Goal: Task Accomplishment & Management: Manage account settings

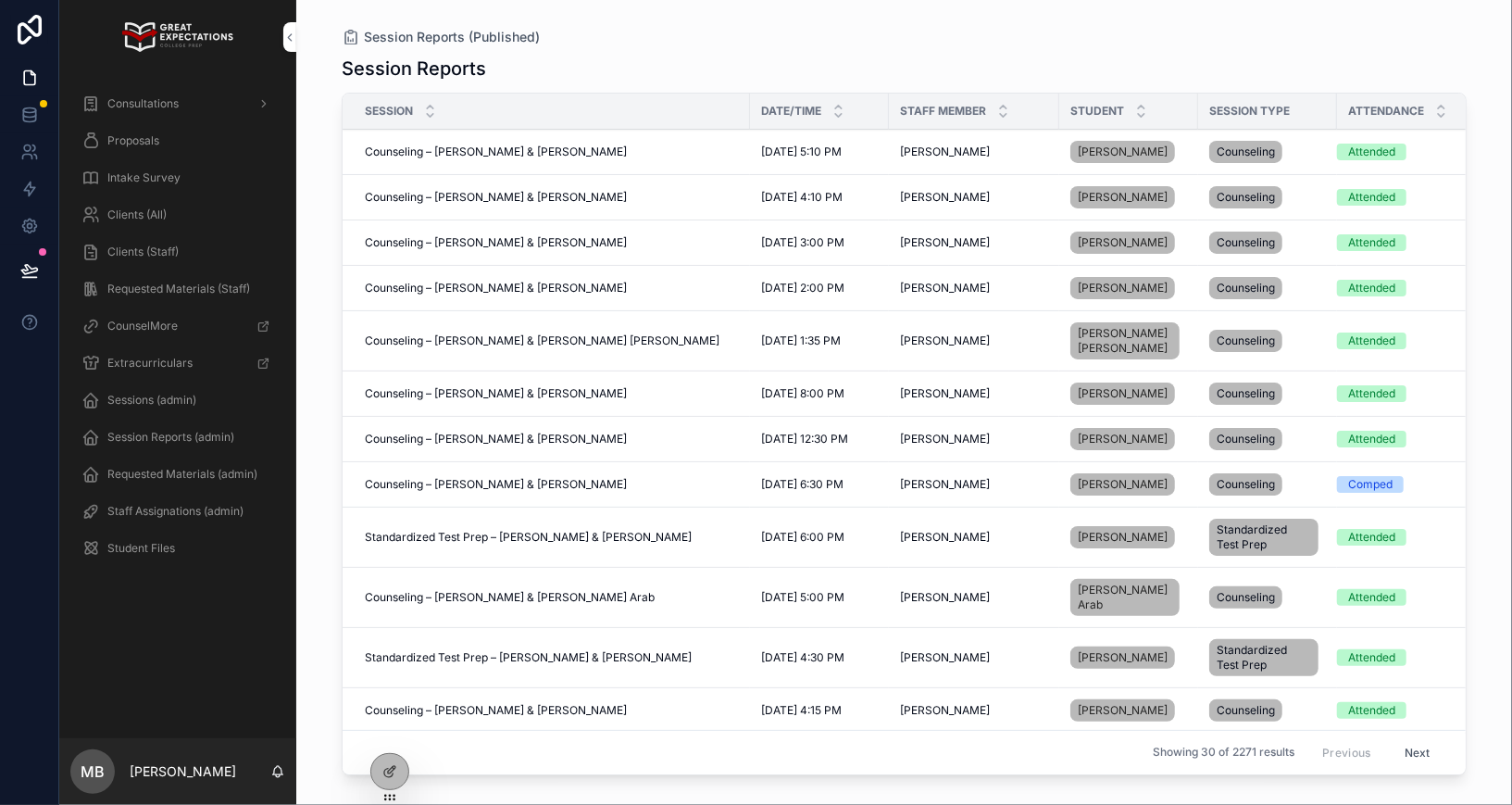
click at [149, 513] on span "Staff Assignations (admin)" at bounding box center [176, 511] width 136 height 15
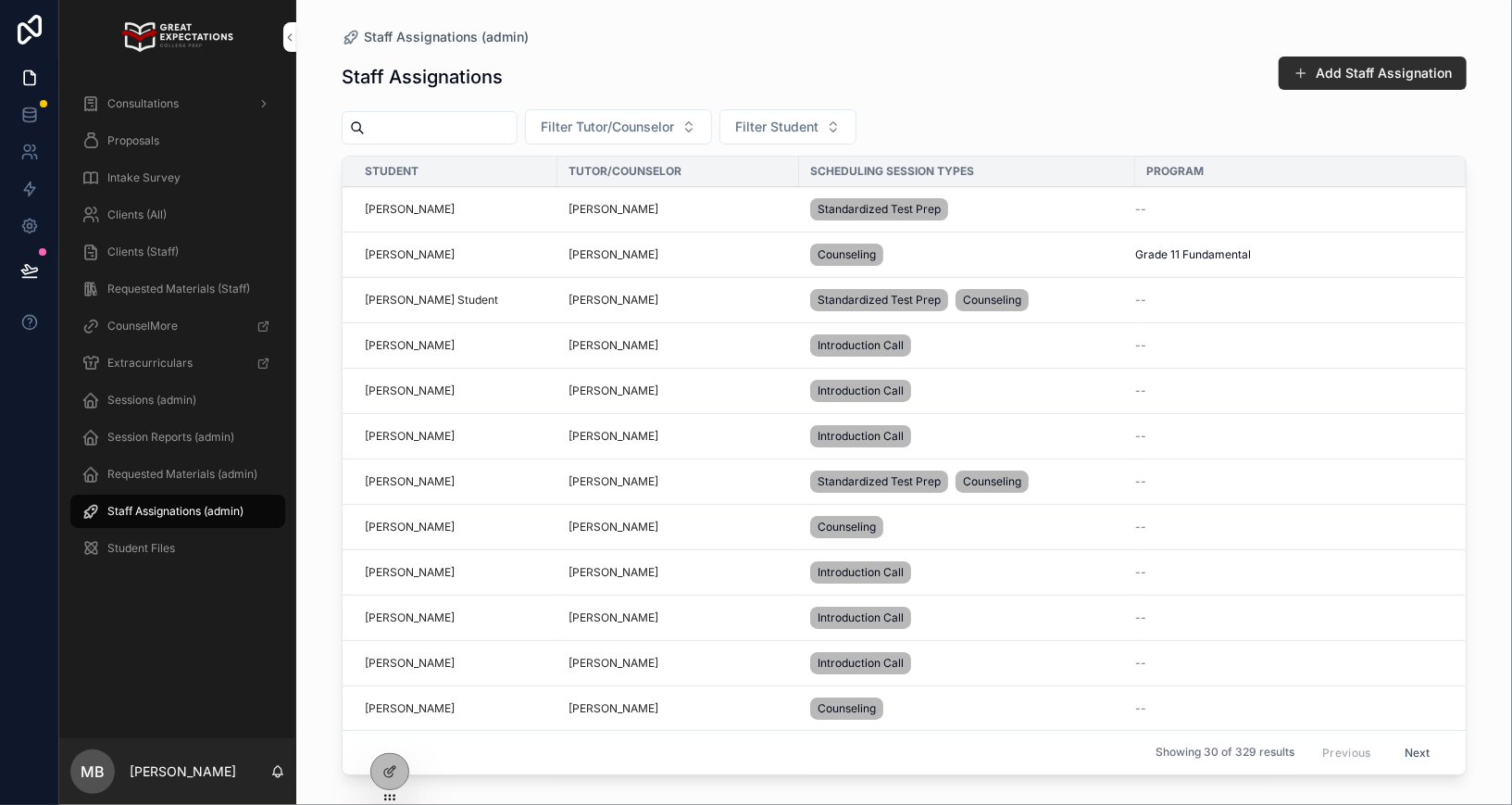
click at [780, 125] on span "Filter Student" at bounding box center [777, 126] width 83 height 19
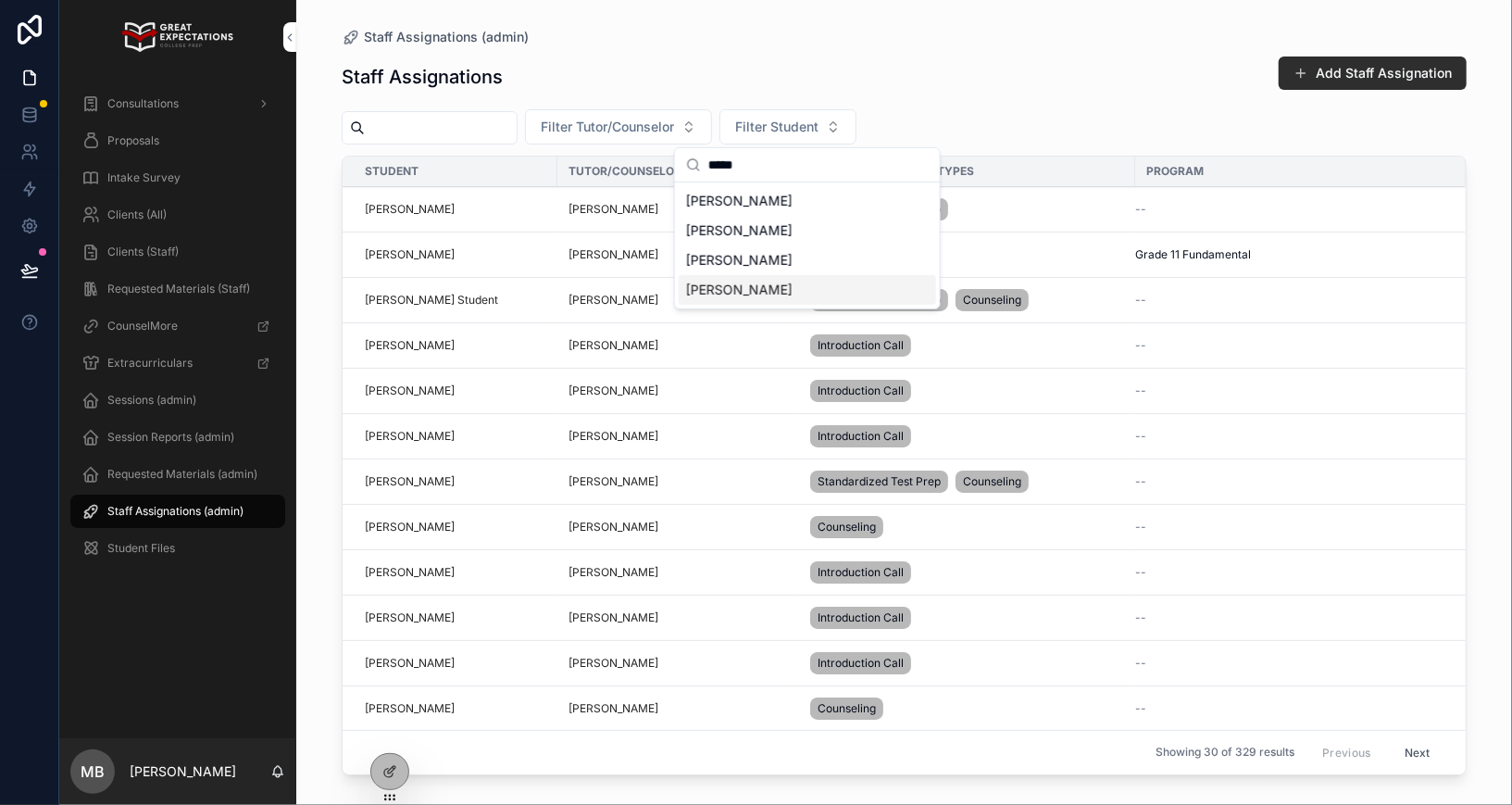
type input "*****"
click at [728, 288] on span "Dylan Niimi" at bounding box center [739, 289] width 107 height 19
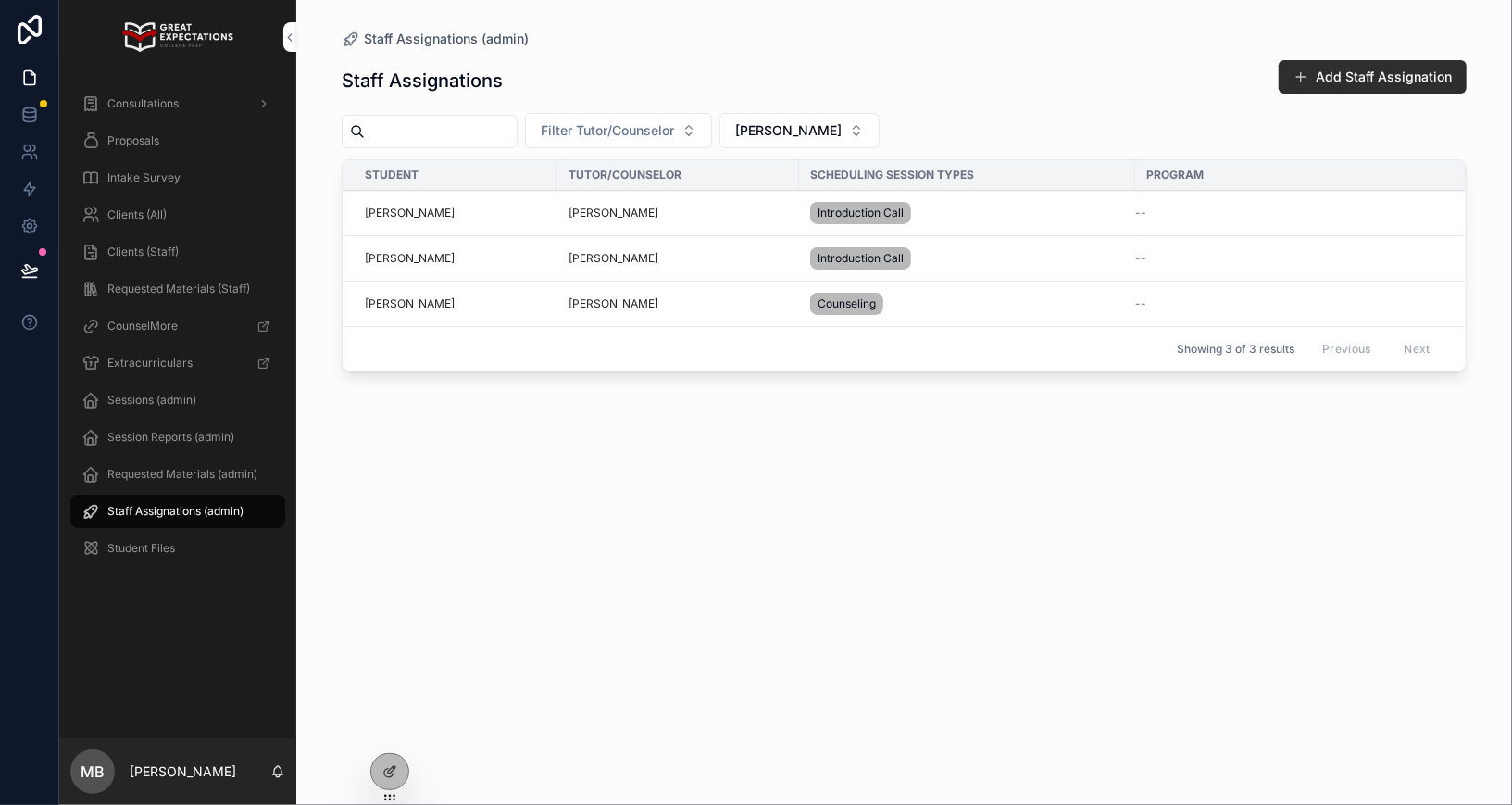
click at [0, 0] on span "Delete" at bounding box center [0, 0] width 0 height 0
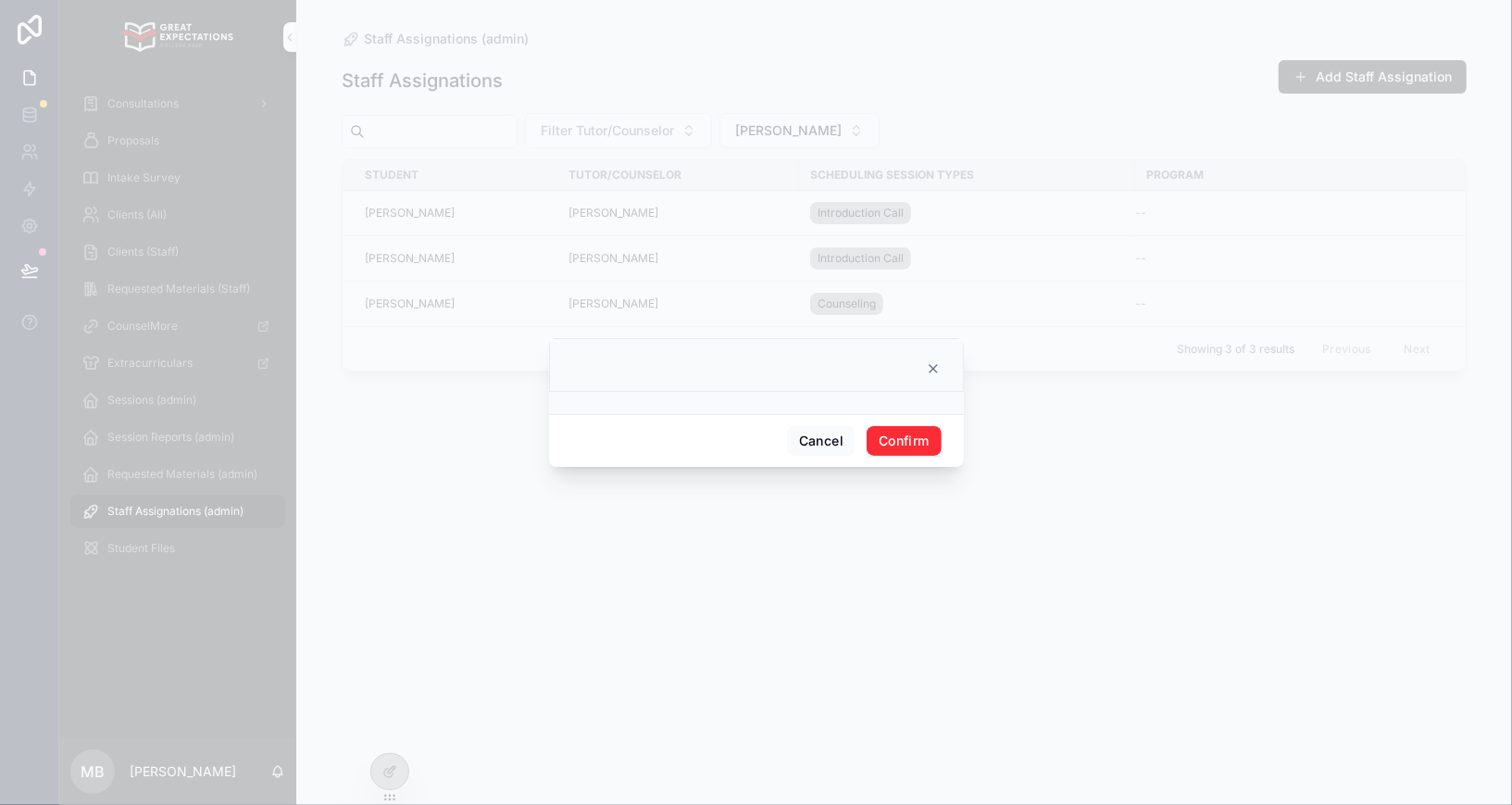
click at [886, 440] on button "Confirm" at bounding box center [904, 440] width 75 height 29
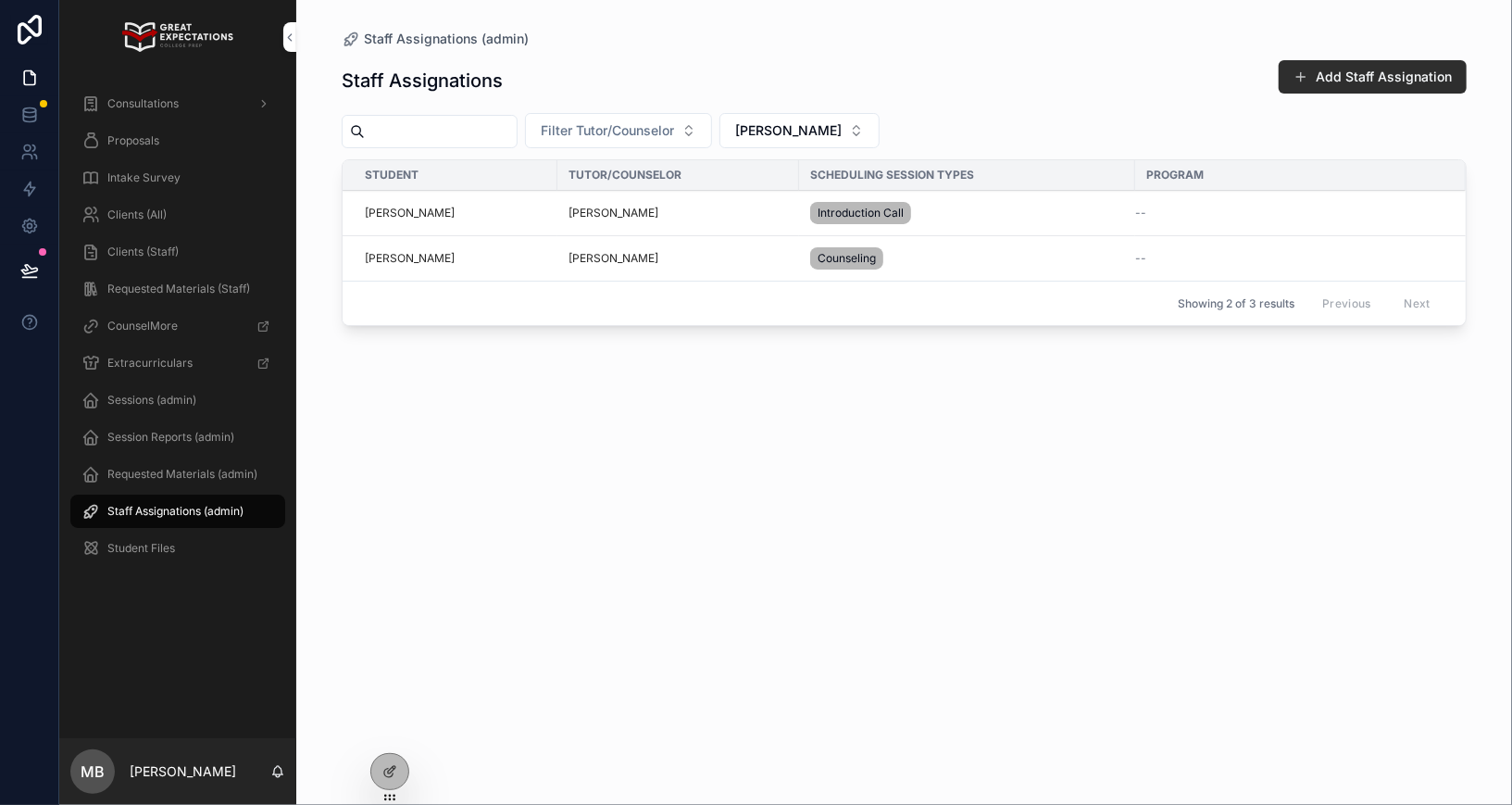
click at [0, 0] on button "Delete" at bounding box center [0, 0] width 0 height 0
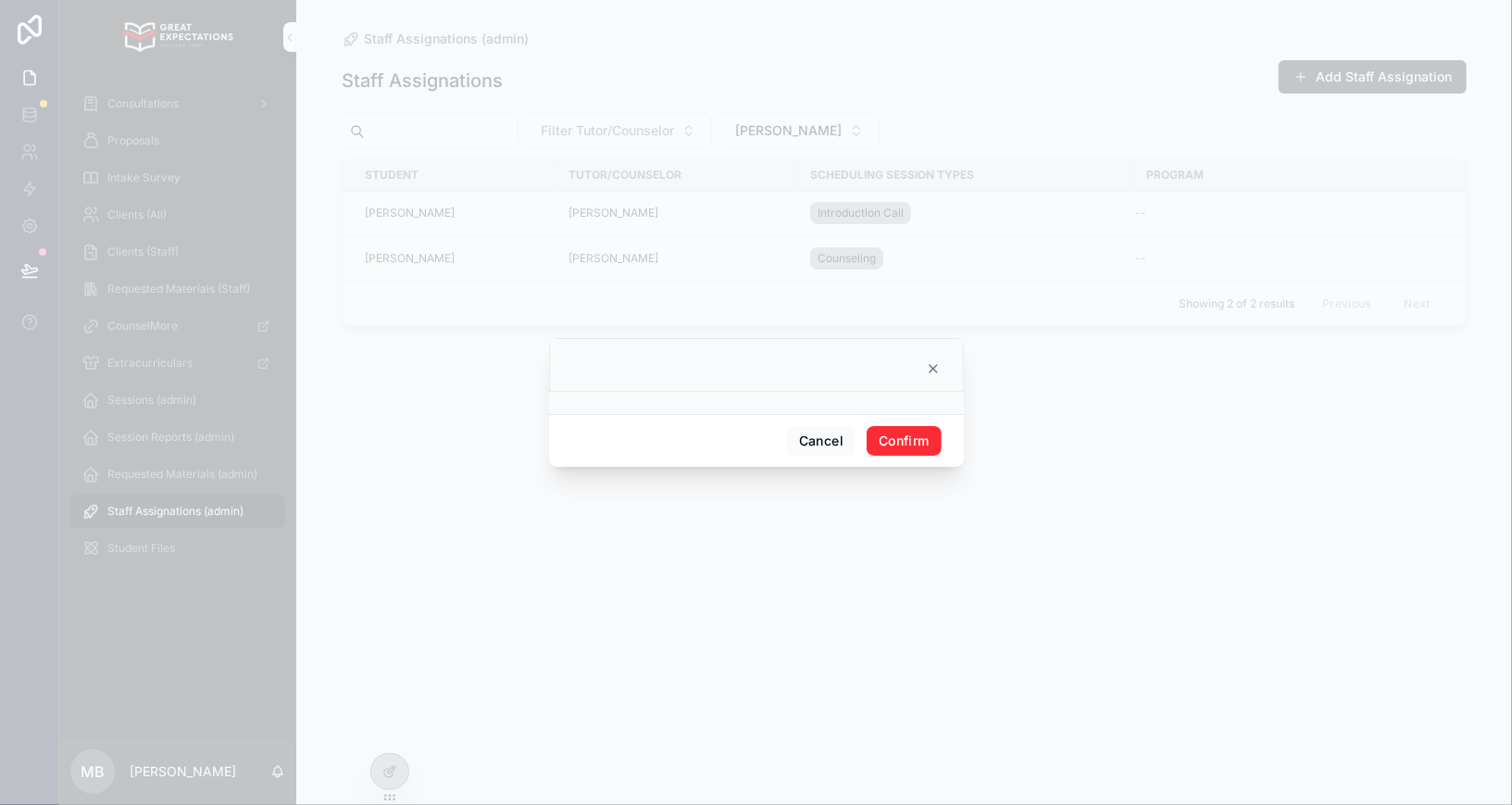
click at [919, 427] on button "Confirm" at bounding box center [904, 440] width 75 height 29
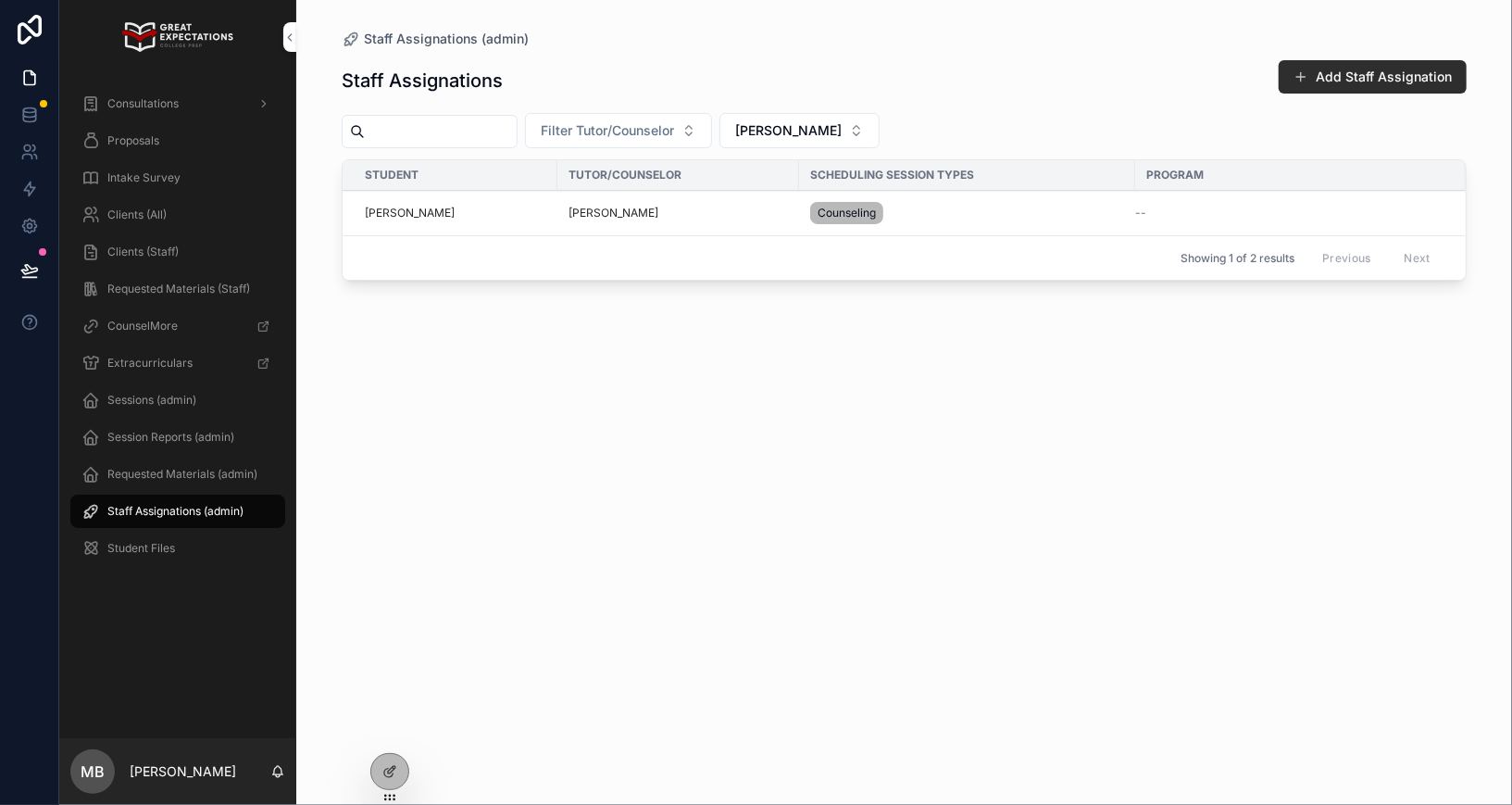
click at [1333, 71] on button "Add Staff Assignation" at bounding box center [1373, 76] width 188 height 33
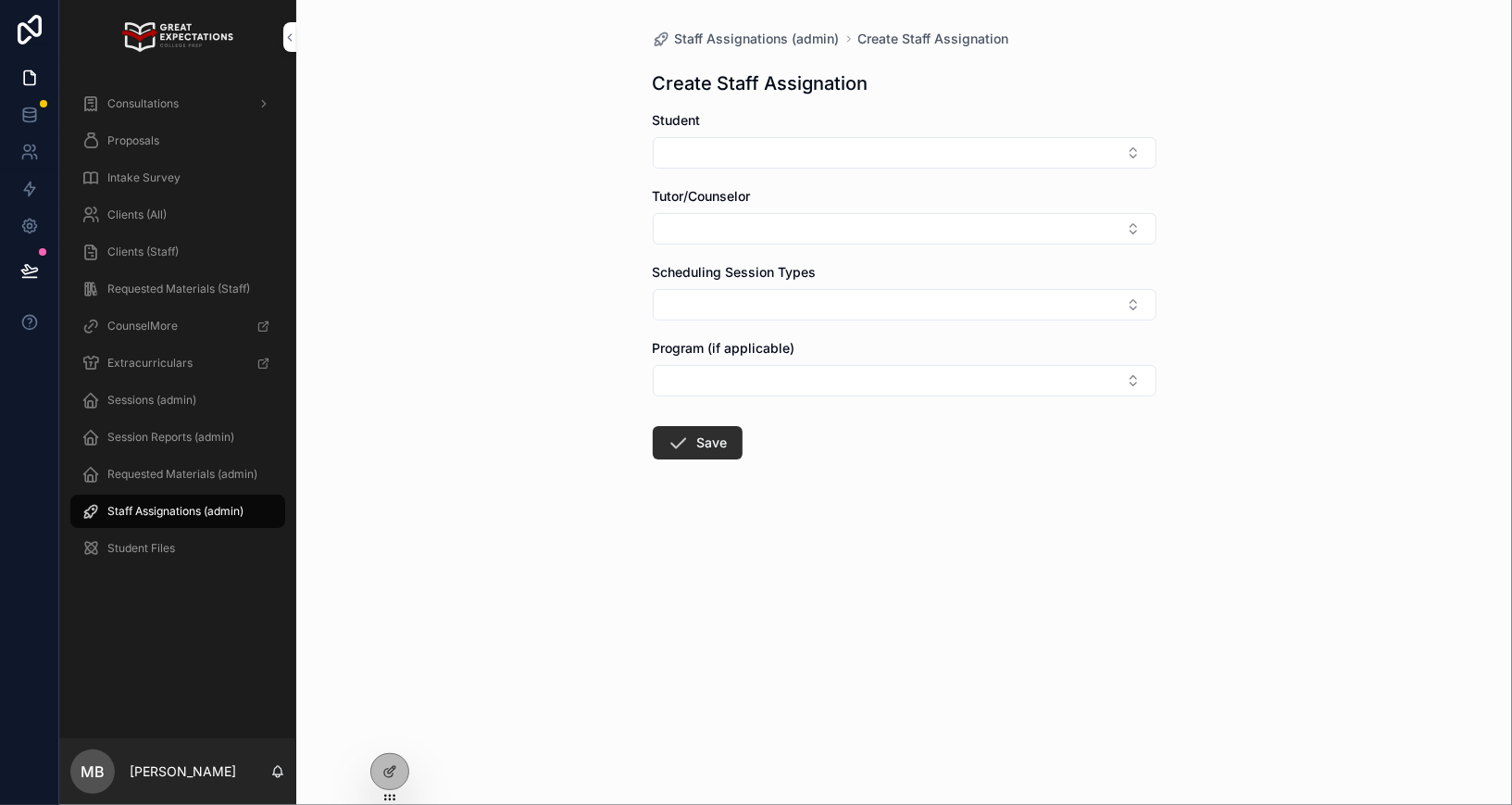
click at [813, 153] on button "Select Button" at bounding box center [905, 153] width 504 height 31
type input "*****"
click at [813, 317] on span "[PERSON_NAME]" at bounding box center [836, 314] width 107 height 19
click at [786, 232] on button "Select Button" at bounding box center [905, 232] width 504 height 31
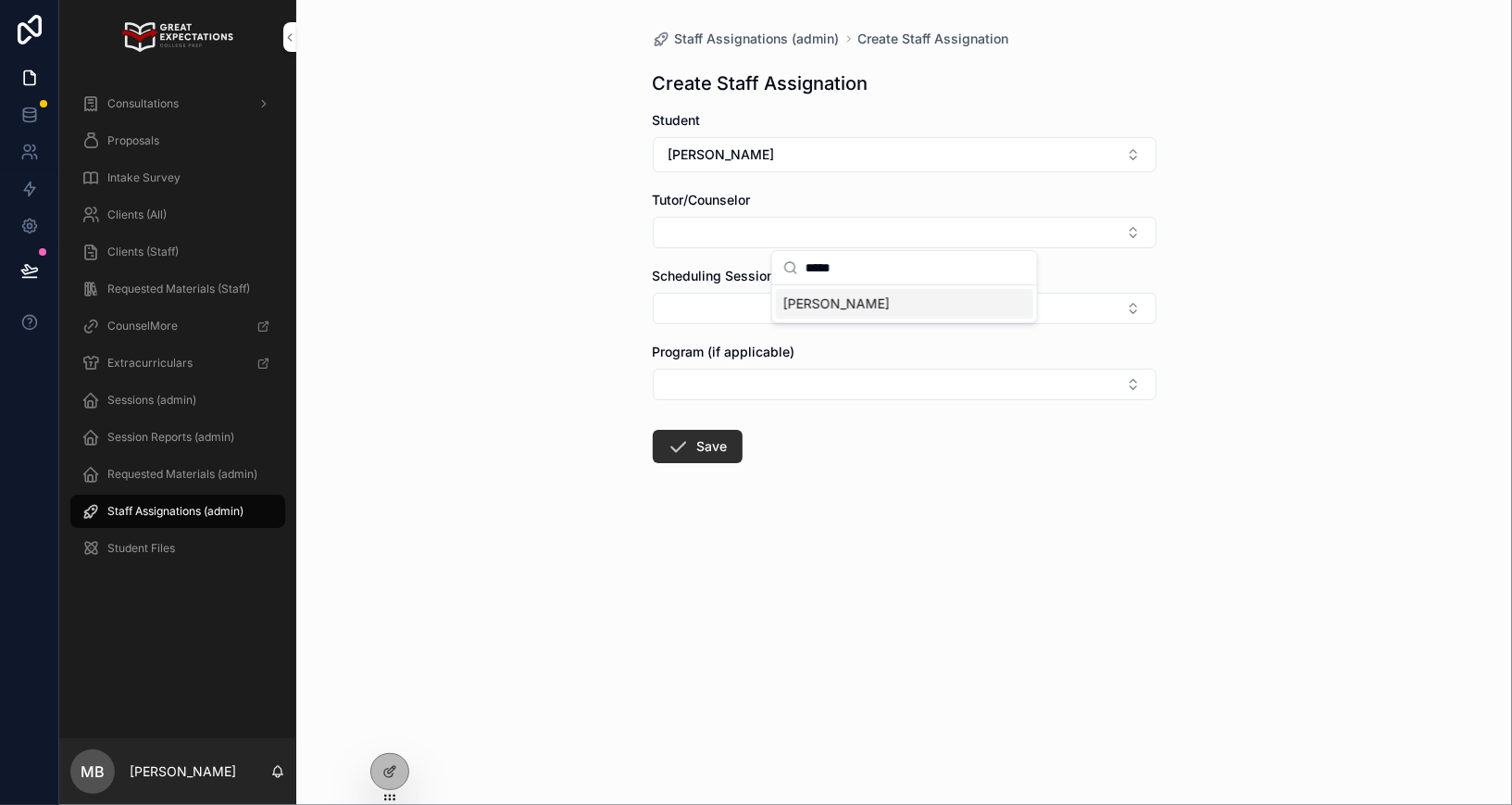
type input "*****"
click at [808, 303] on span "Sajel Oelerich" at bounding box center [836, 303] width 107 height 19
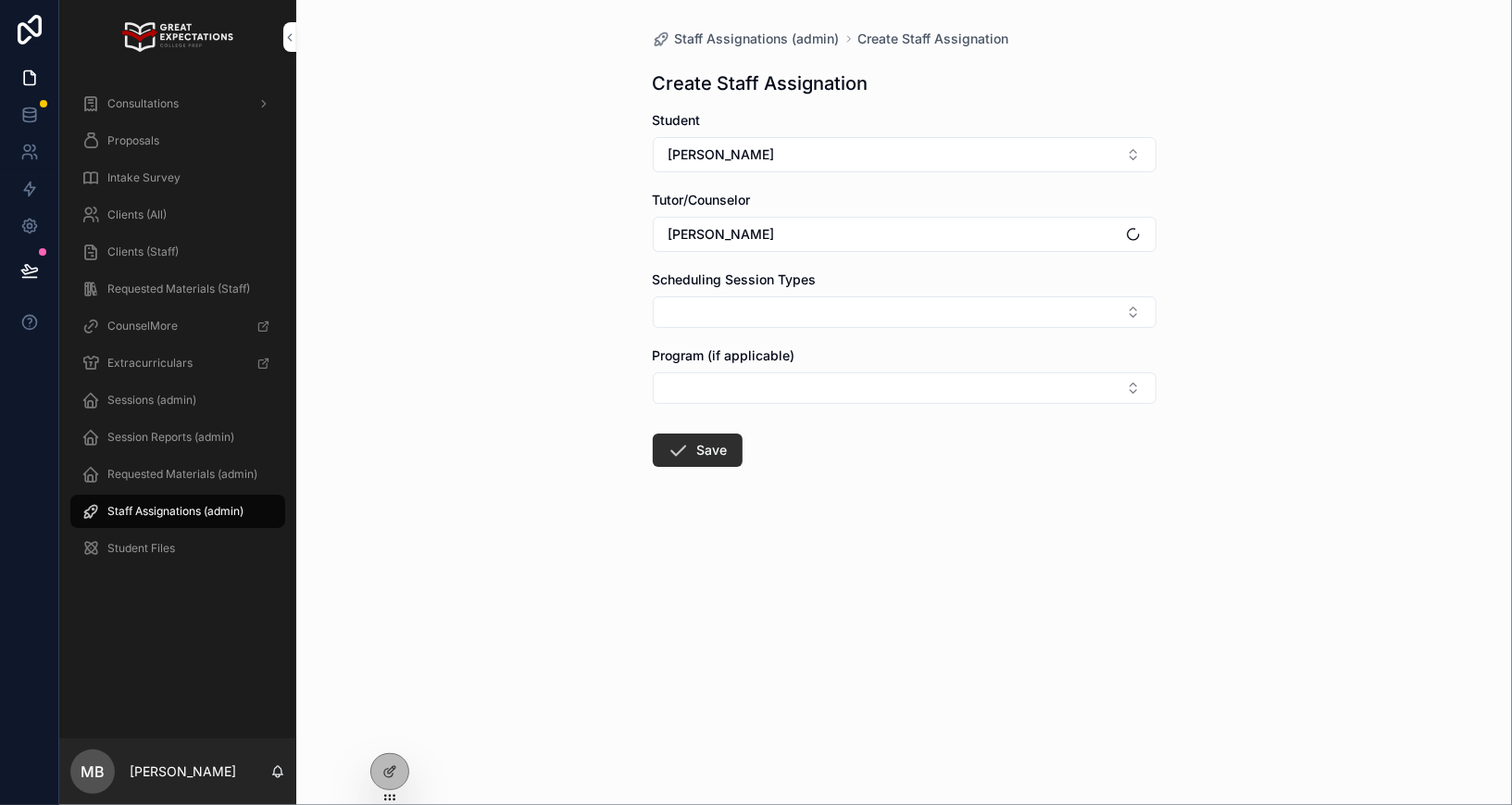
click at [796, 317] on button "Select Button" at bounding box center [905, 312] width 504 height 31
click at [806, 408] on span "Counseling" at bounding box center [817, 412] width 67 height 19
click at [620, 611] on div "Staff Assignations (admin) Create Staff Assignation Create Staff Assignation St…" at bounding box center [904, 402] width 1216 height 805
click at [689, 454] on button "Save" at bounding box center [698, 456] width 90 height 33
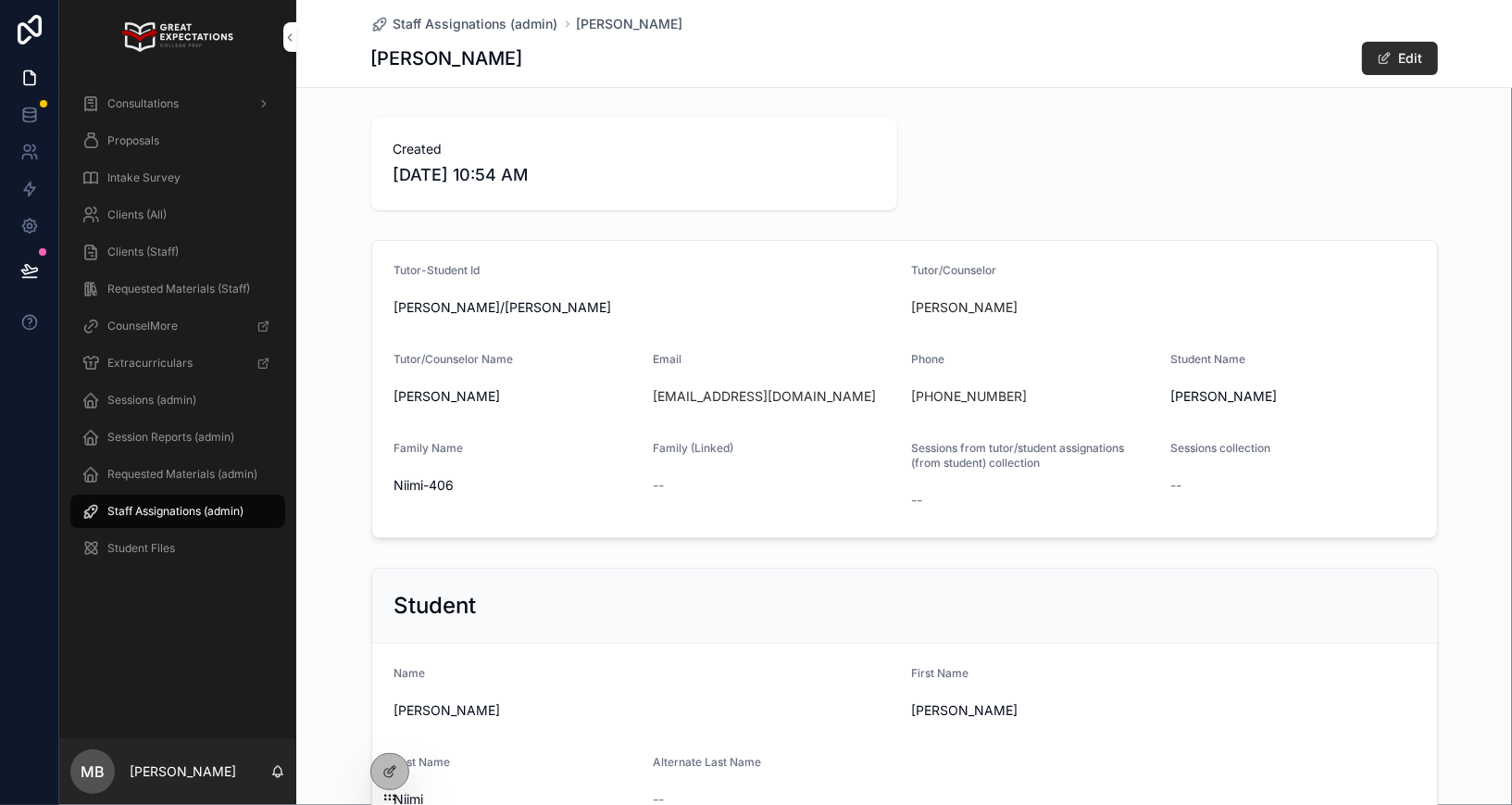
click at [0, 0] on icon at bounding box center [0, 0] width 0 height 0
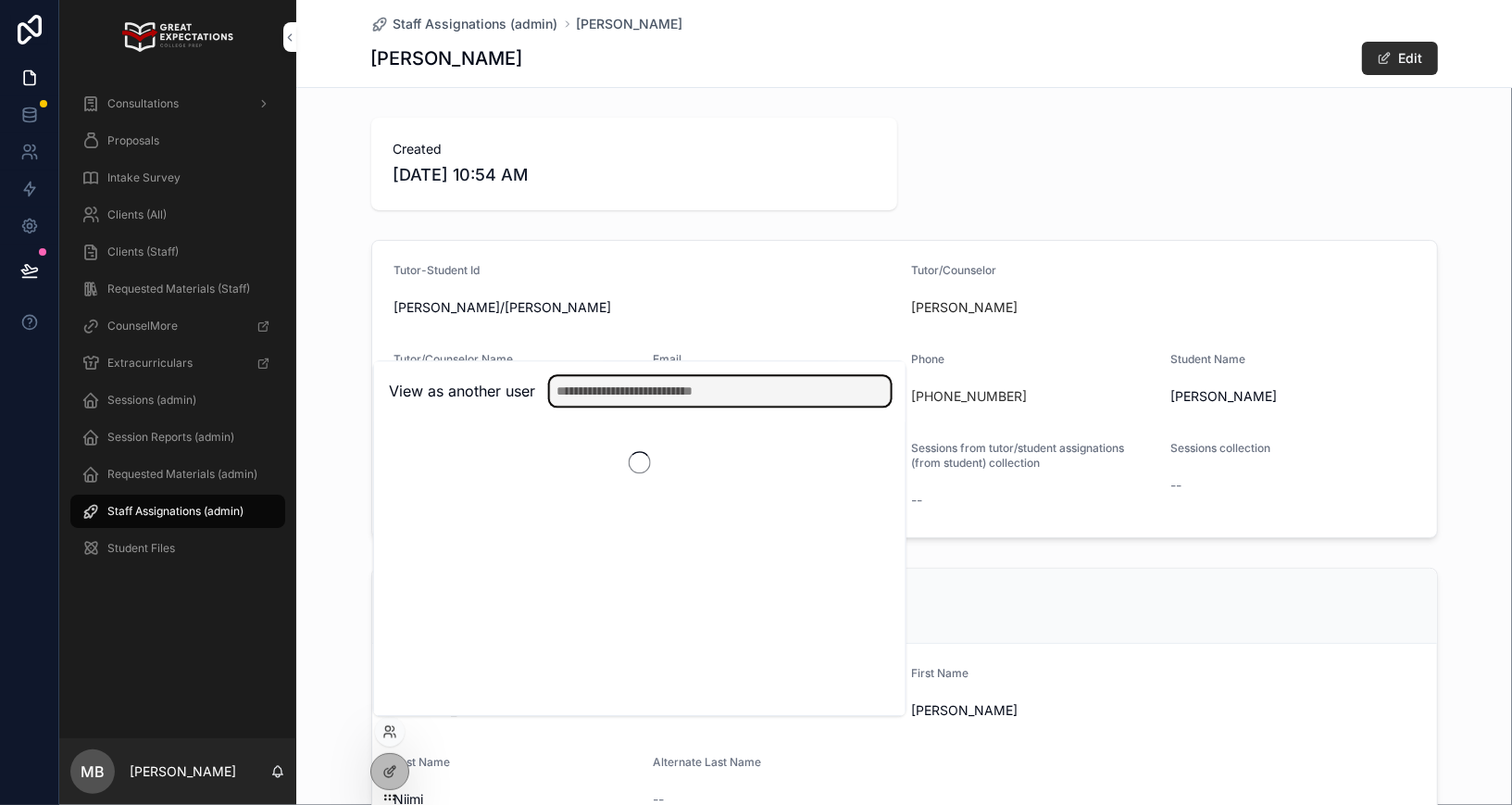
click at [610, 392] on input "text" at bounding box center [720, 390] width 340 height 29
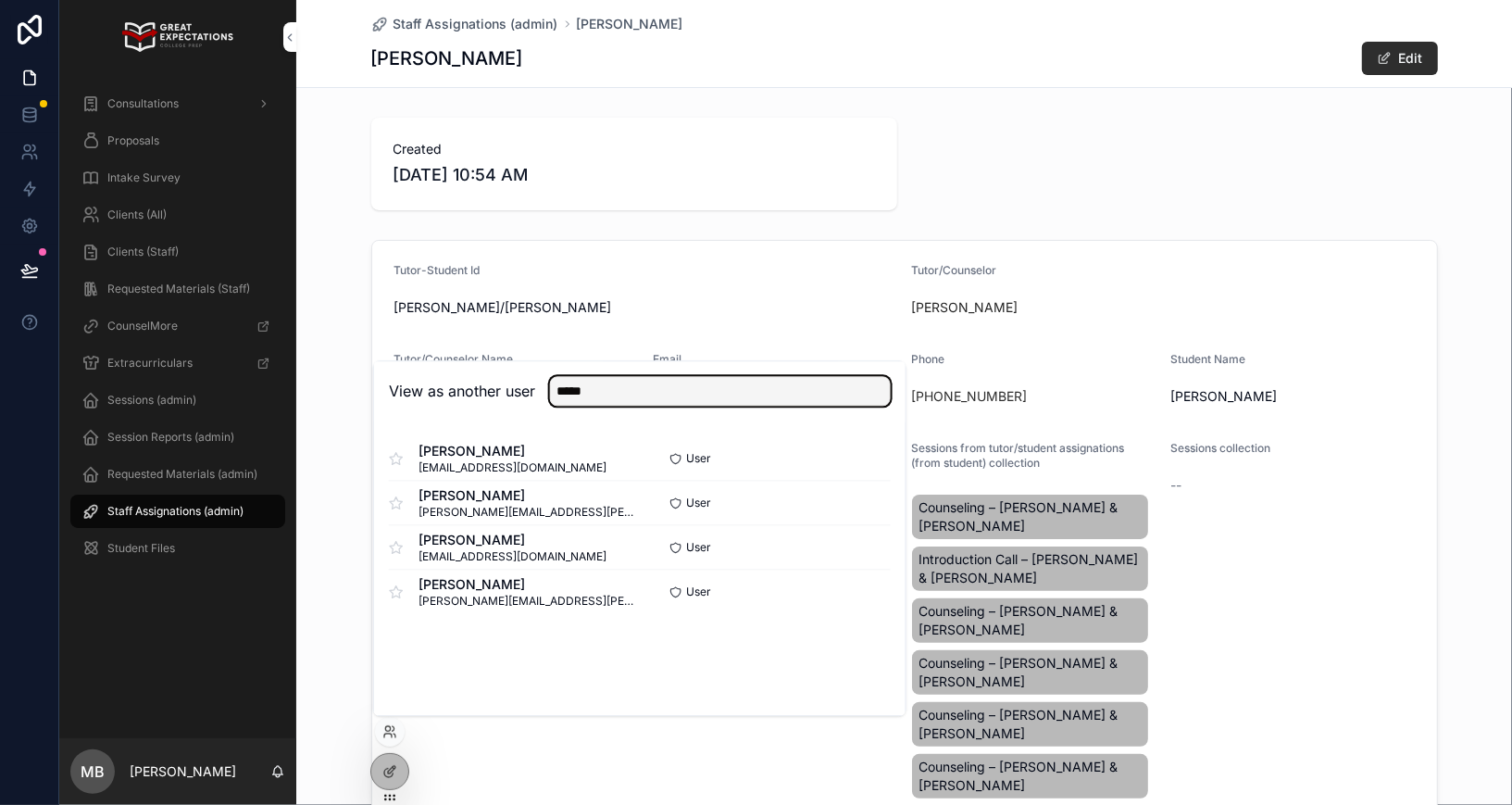
type input "*****"
click at [0, 0] on button "Select" at bounding box center [0, 0] width 0 height 0
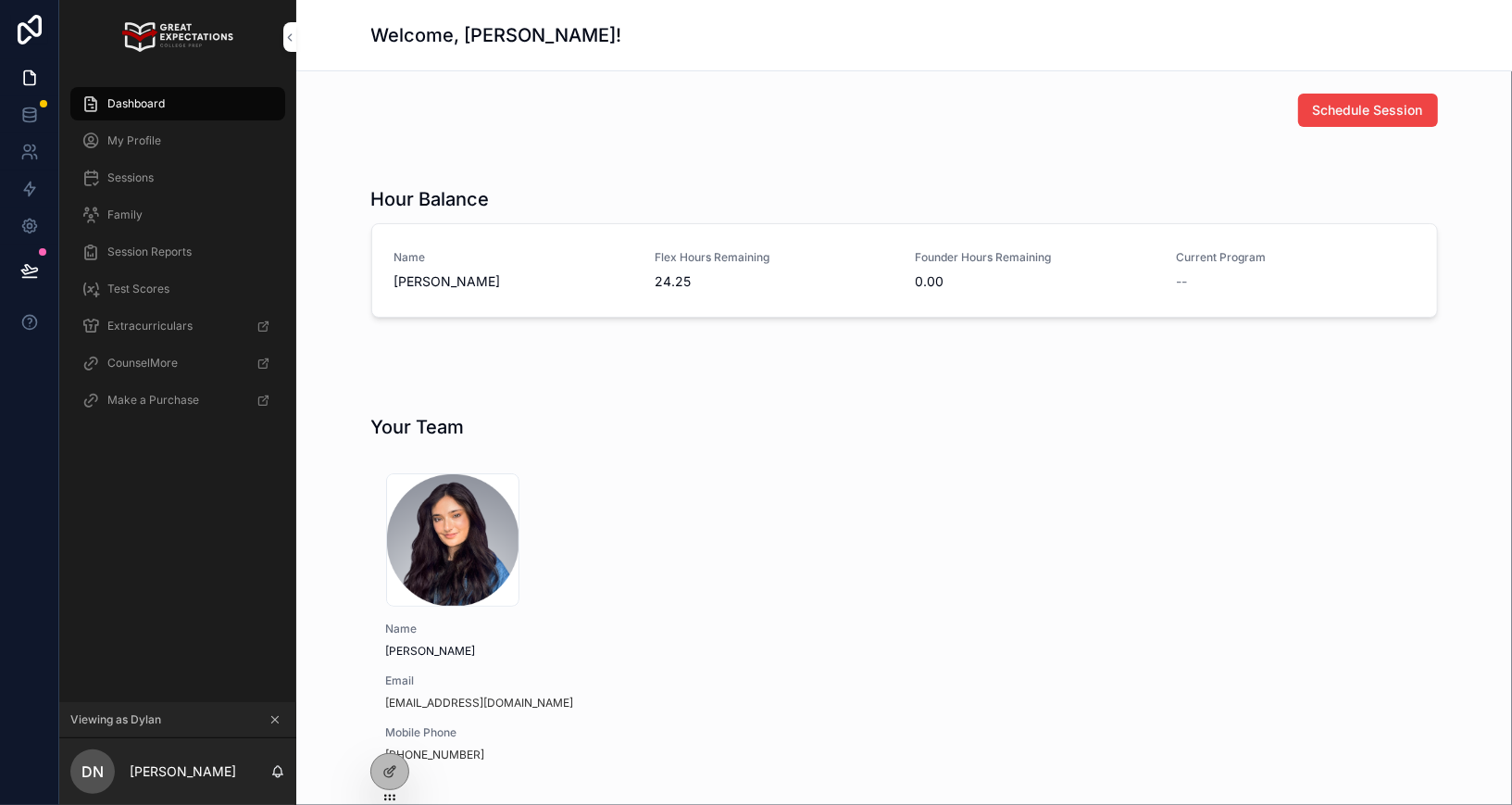
click at [271, 723] on icon "scrollable content" at bounding box center [275, 719] width 13 height 13
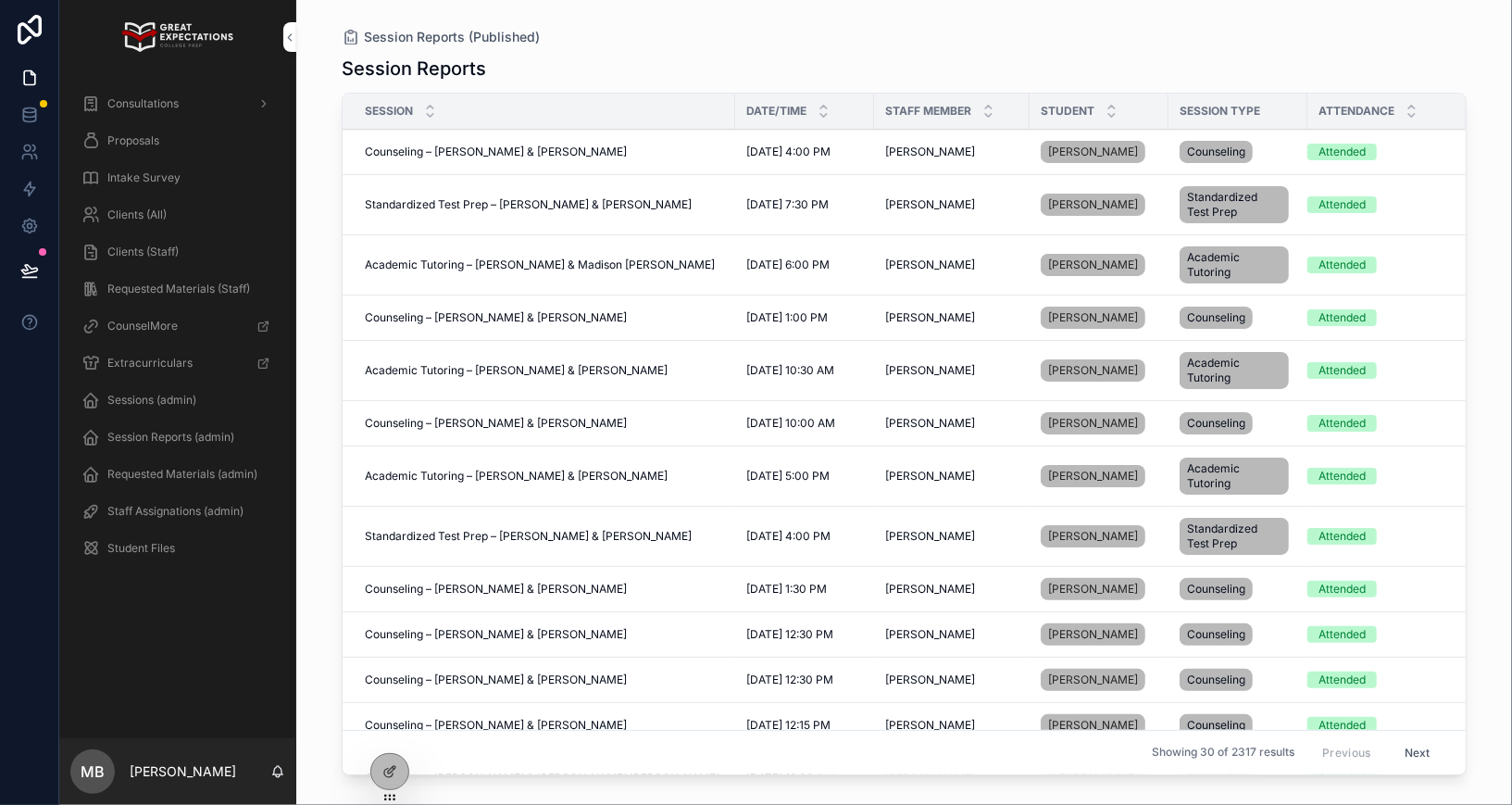
click at [0, 0] on icon at bounding box center [0, 0] width 0 height 0
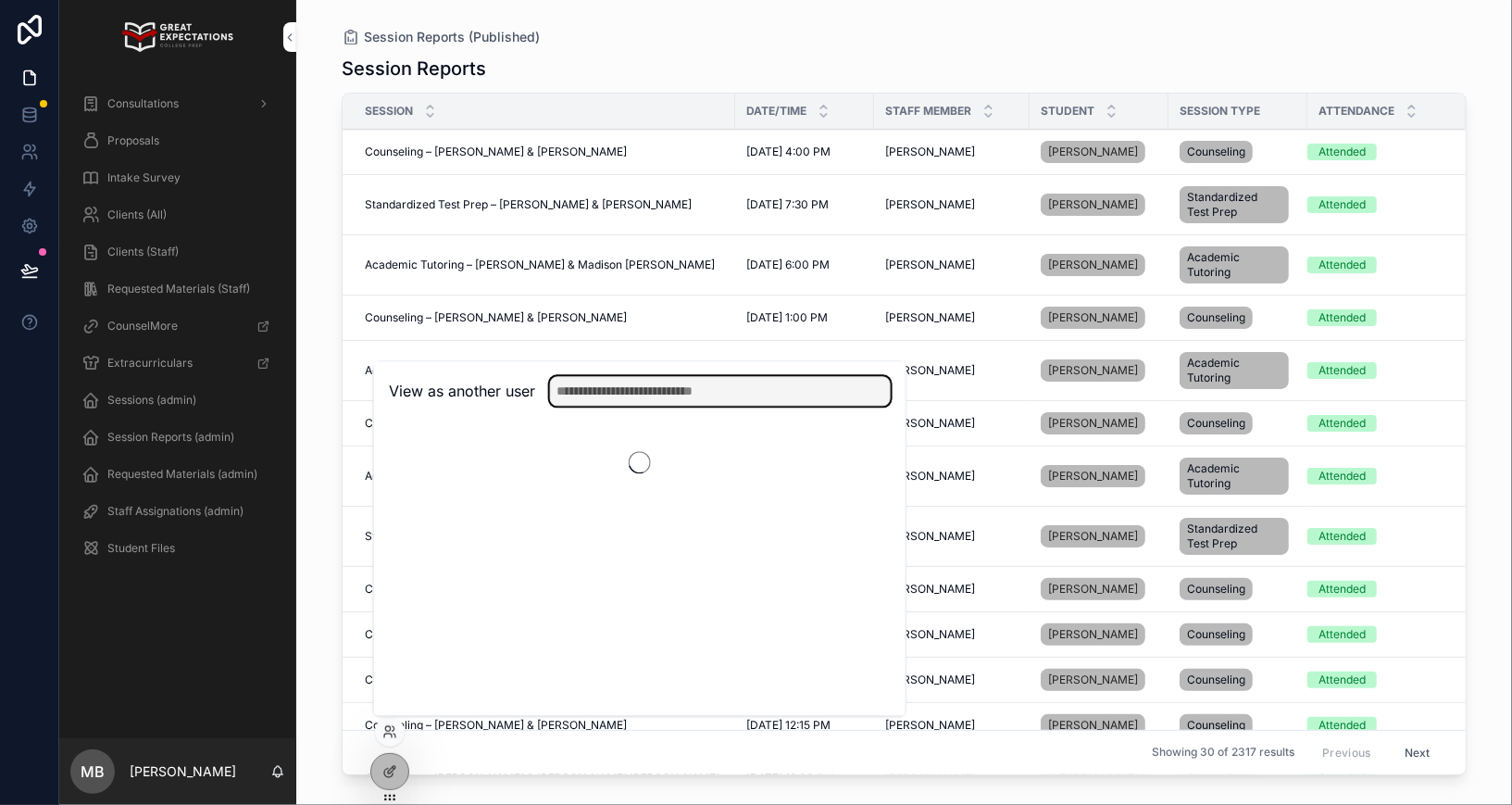
click at [605, 385] on input "text" at bounding box center [720, 390] width 340 height 29
type input "*****"
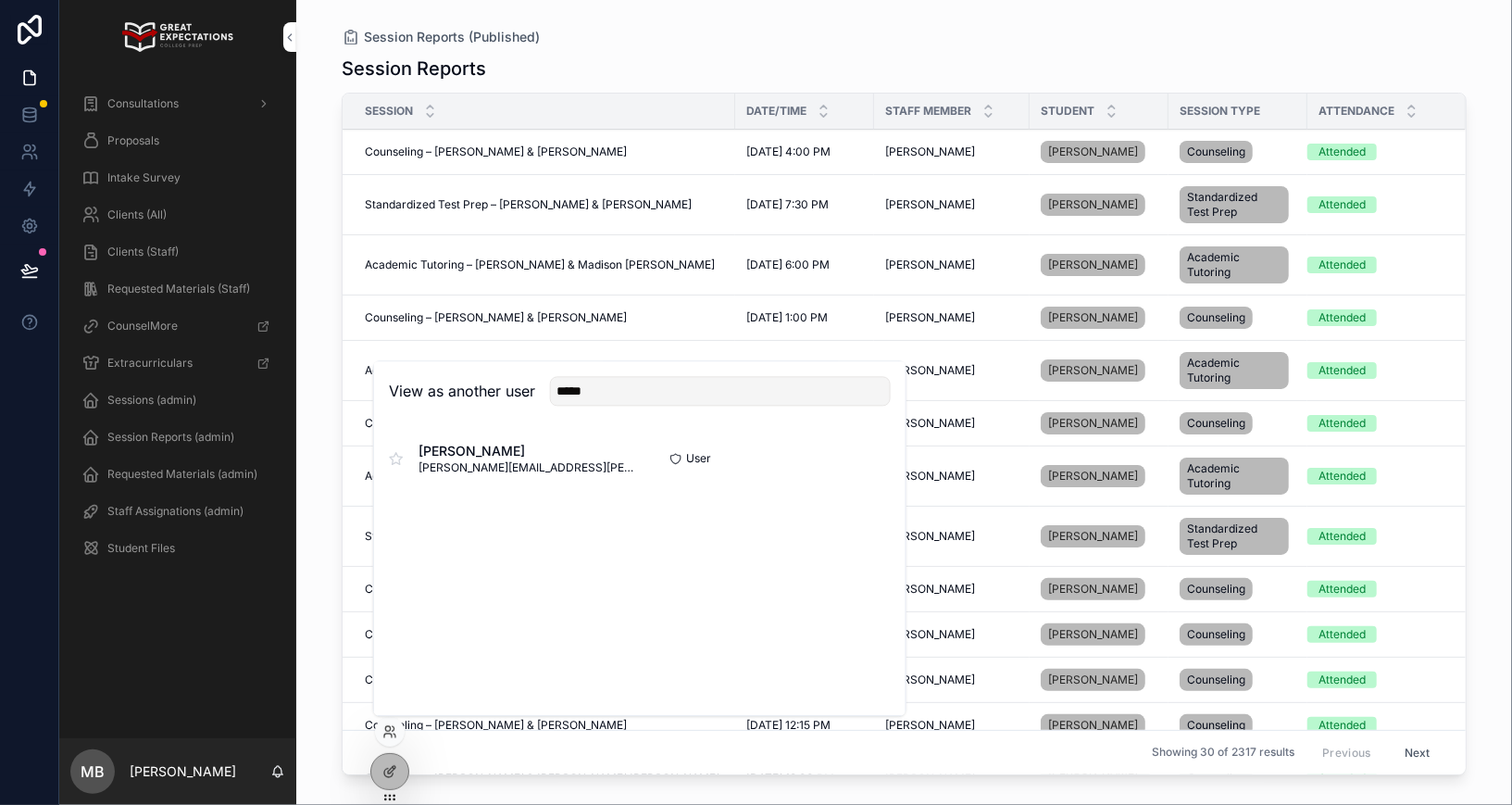
click at [0, 0] on button "Select" at bounding box center [0, 0] width 0 height 0
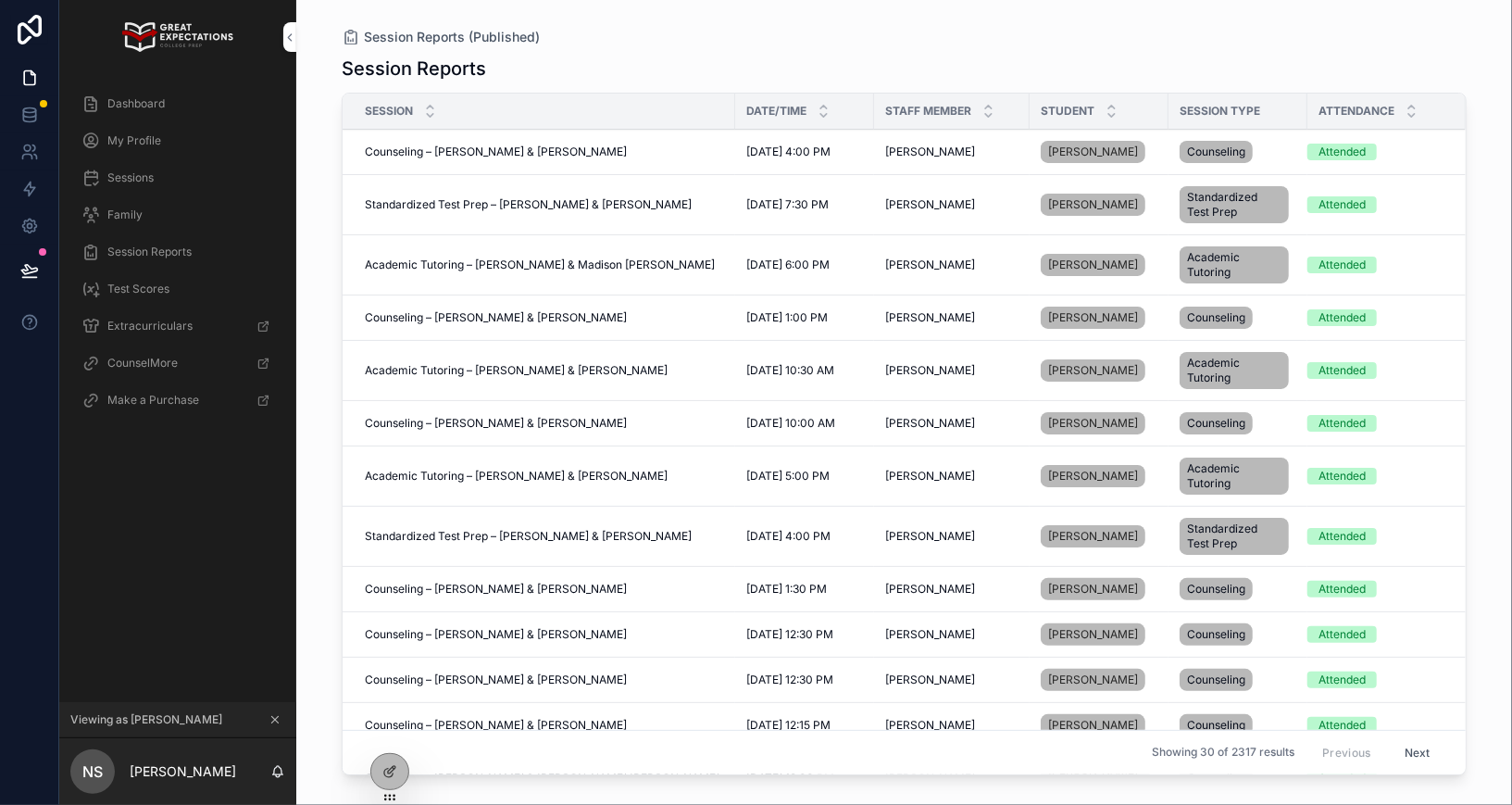
click at [138, 173] on span "Sessions" at bounding box center [130, 177] width 46 height 15
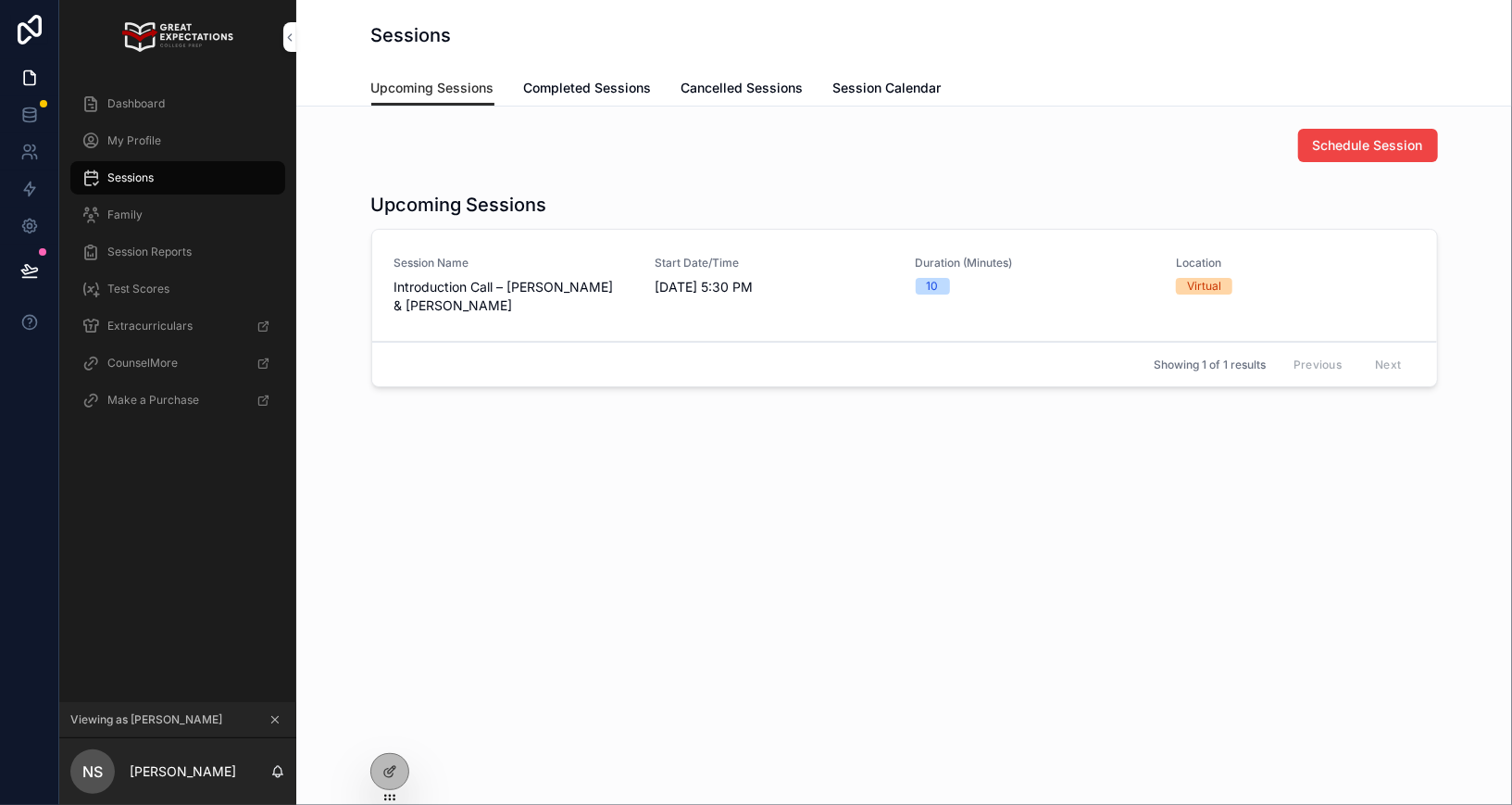
click at [0, 0] on icon at bounding box center [0, 0] width 0 height 0
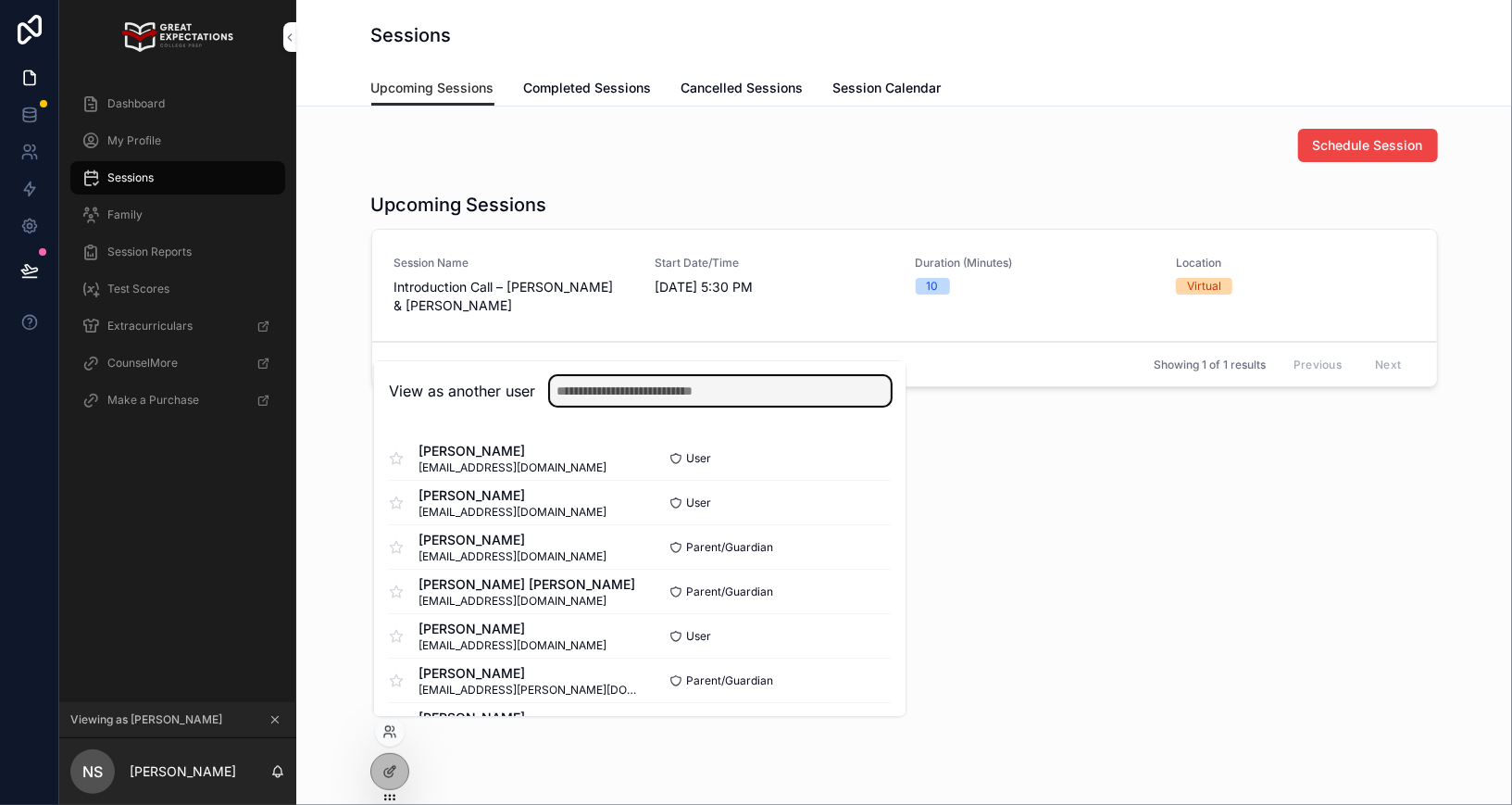
click at [625, 396] on input "text" at bounding box center [720, 390] width 340 height 29
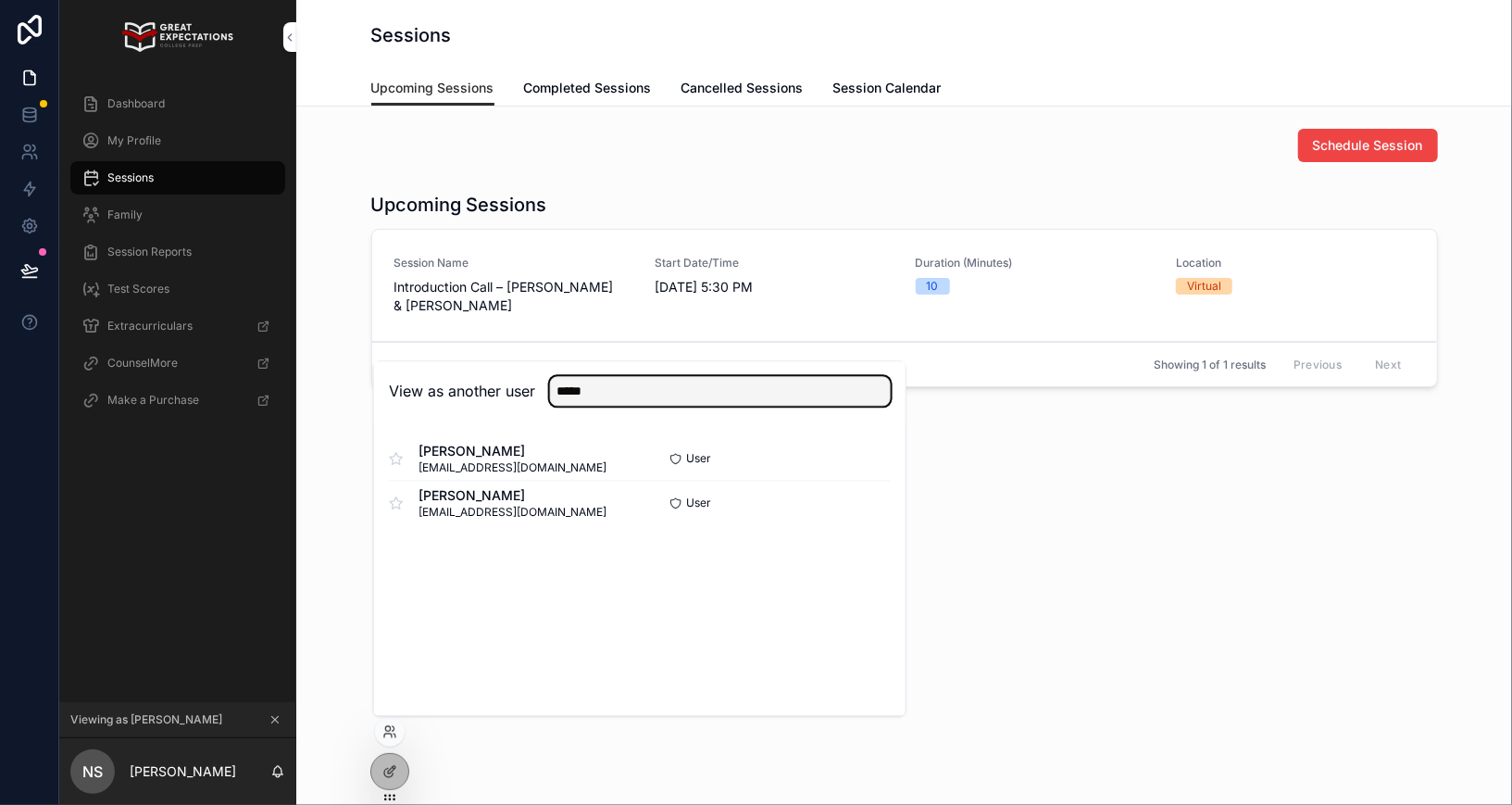
type input "*****"
click at [0, 0] on button "Select" at bounding box center [0, 0] width 0 height 0
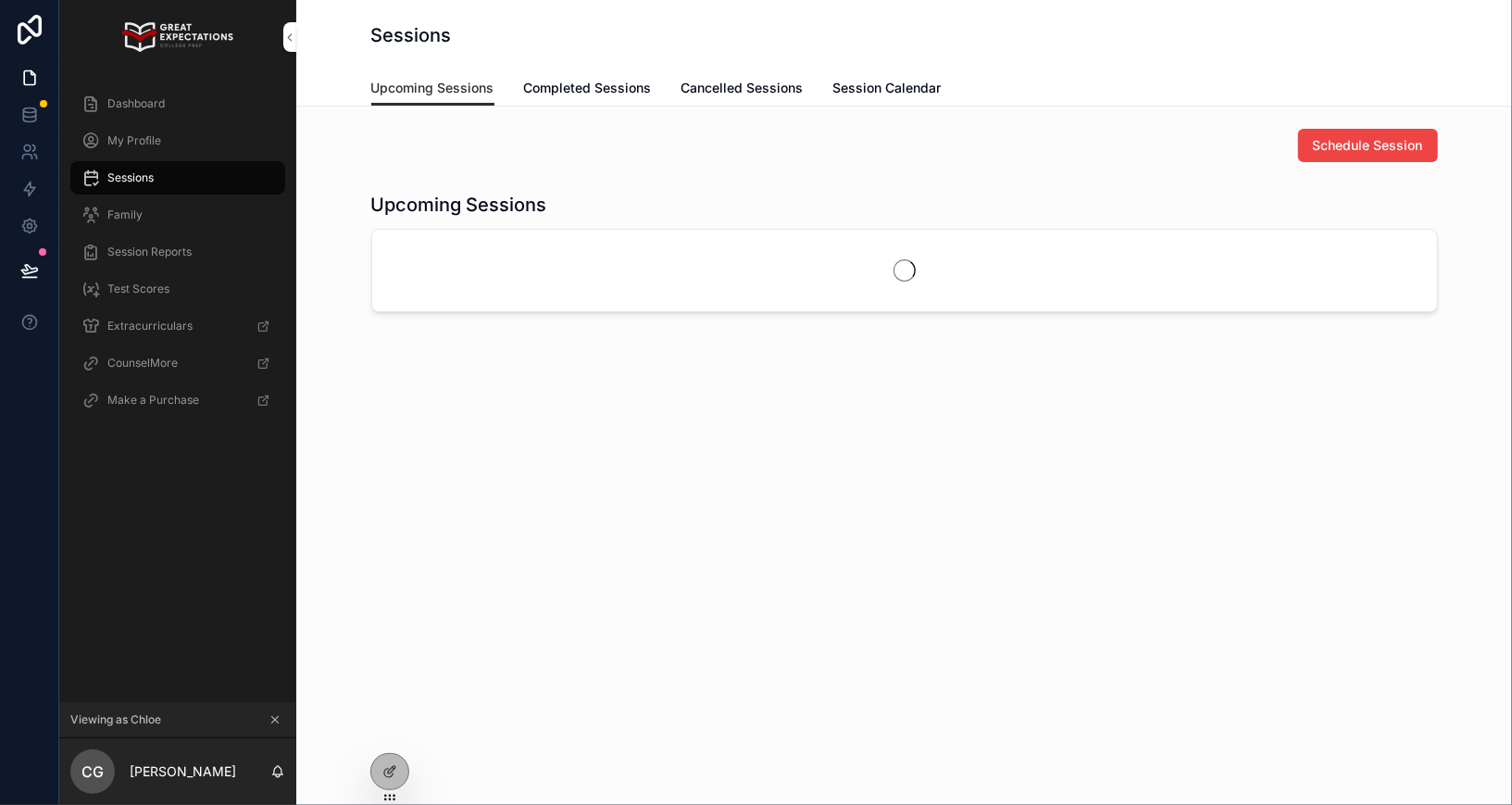
click at [161, 208] on div "Family" at bounding box center [177, 215] width 192 height 29
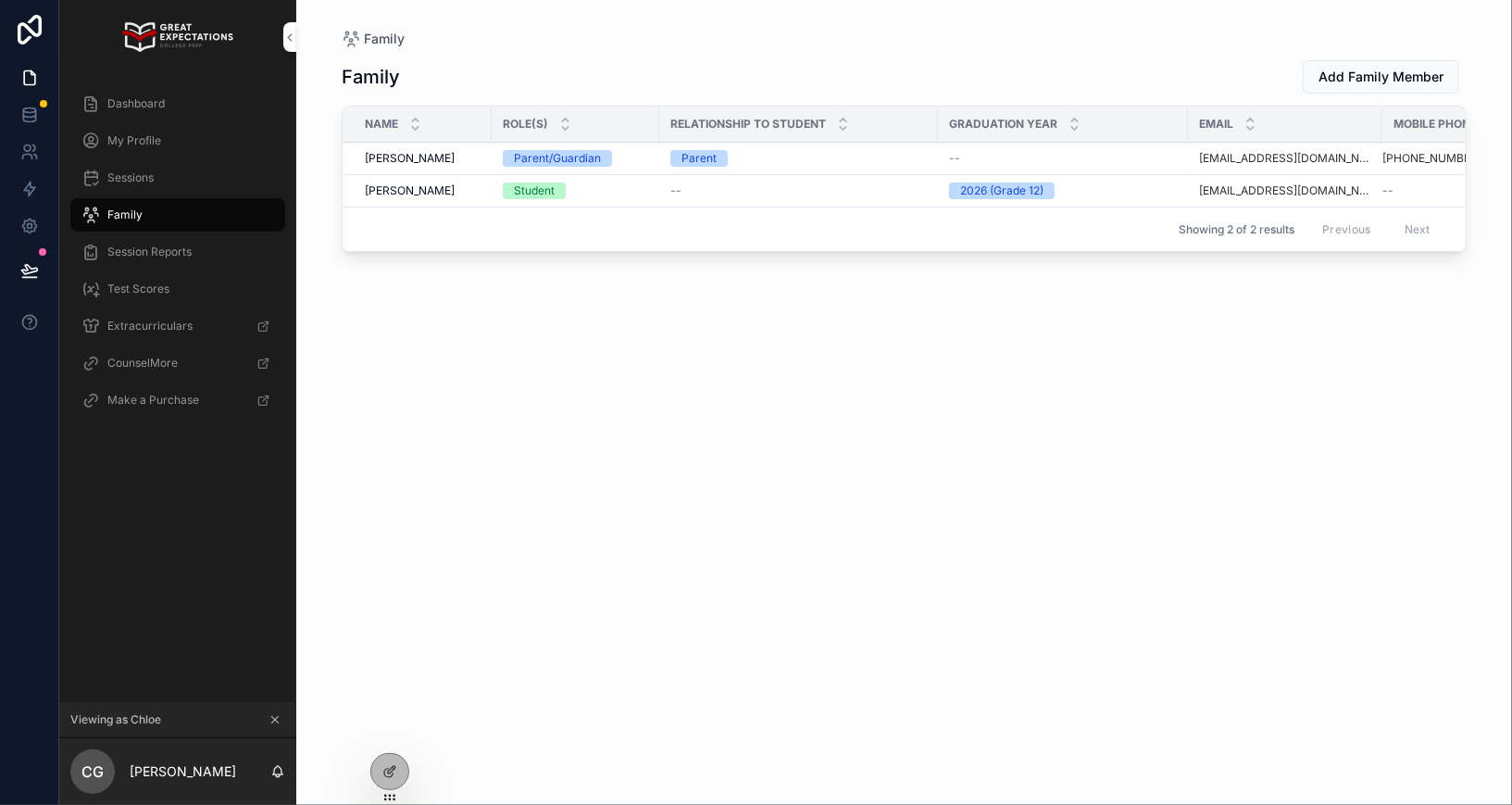
click at [137, 170] on div "Sessions" at bounding box center [177, 177] width 192 height 29
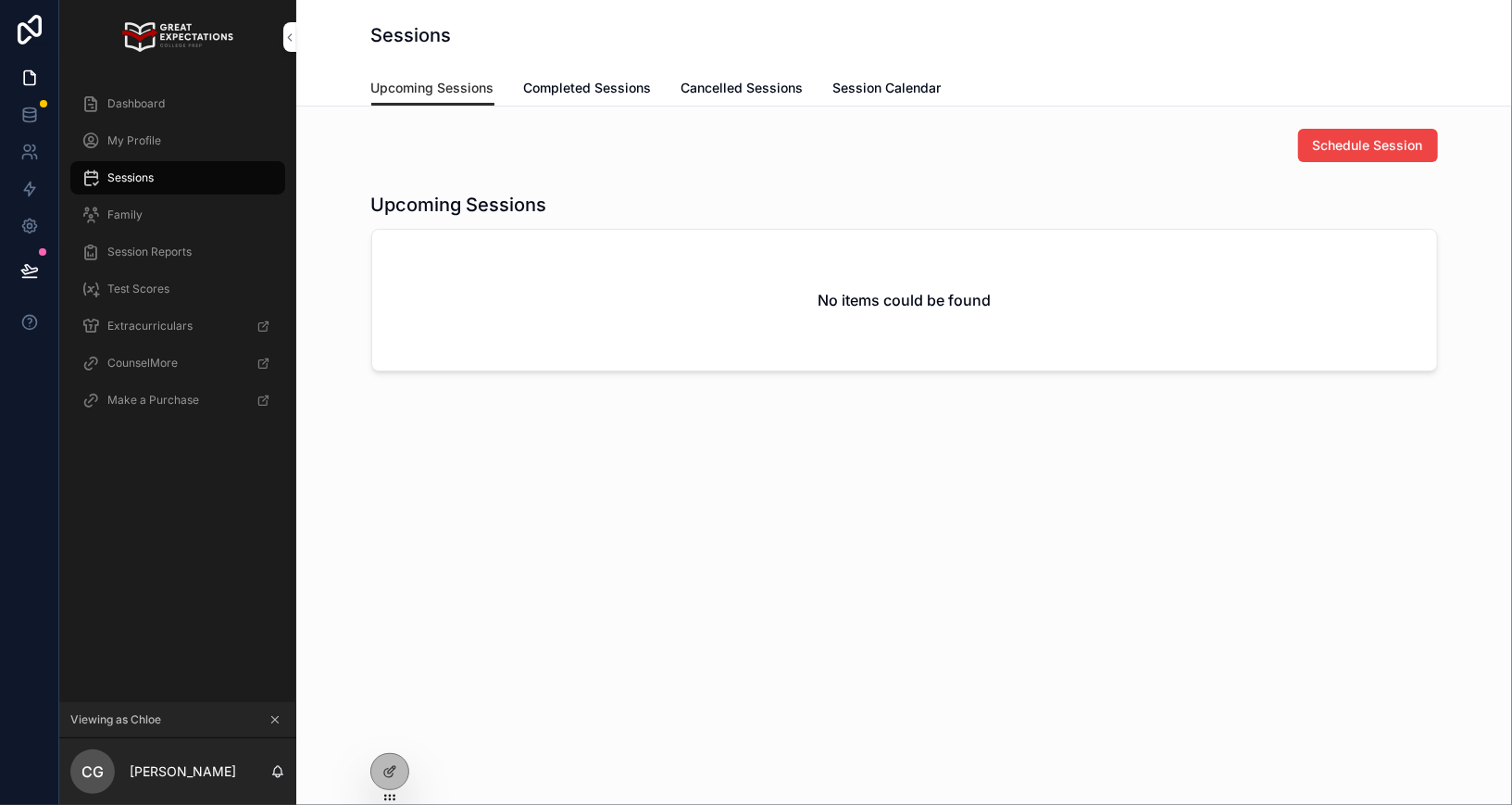
click at [580, 87] on span "Completed Sessions" at bounding box center [587, 87] width 127 height 19
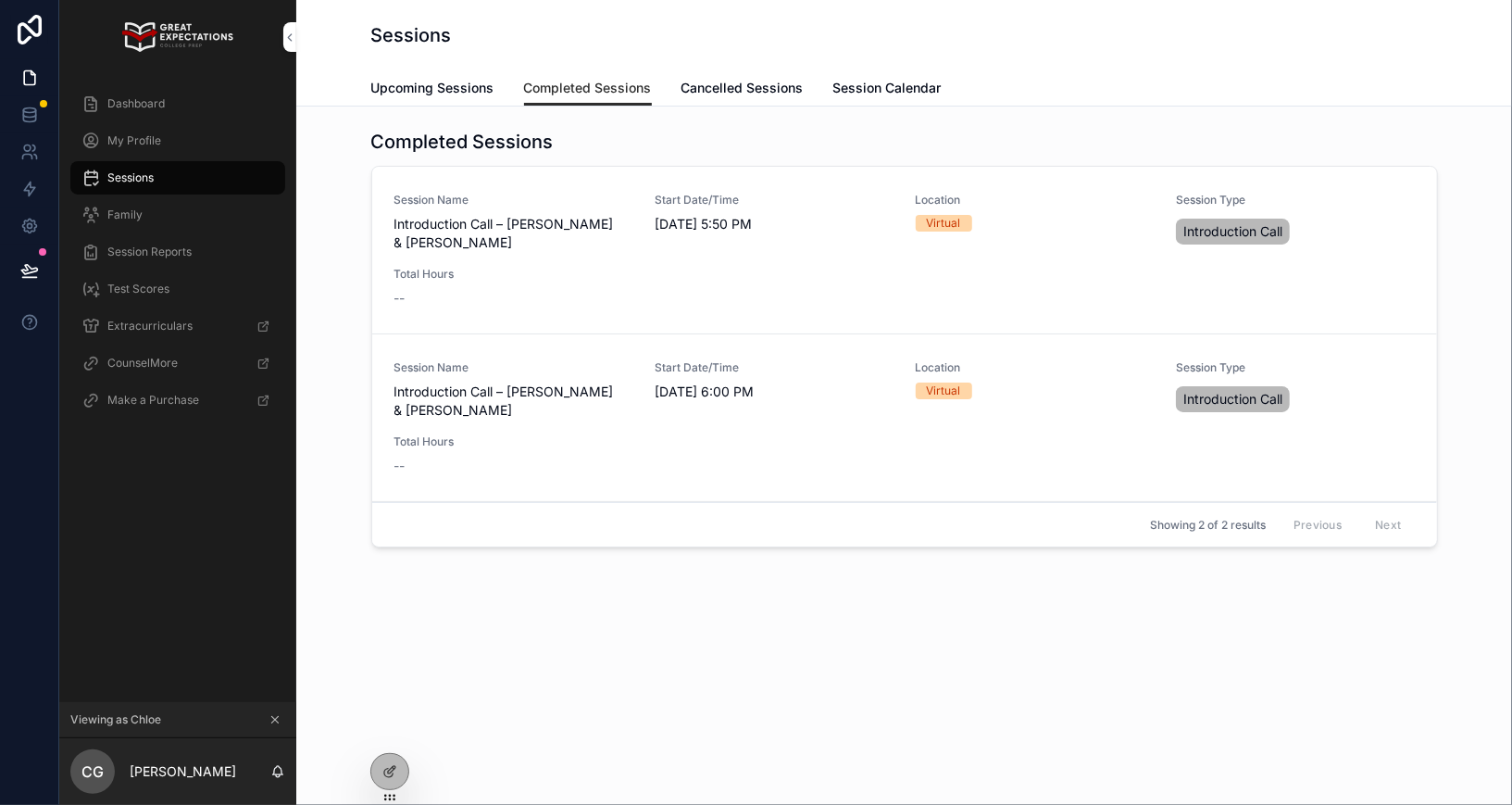
click at [0, 0] on icon at bounding box center [0, 0] width 0 height 0
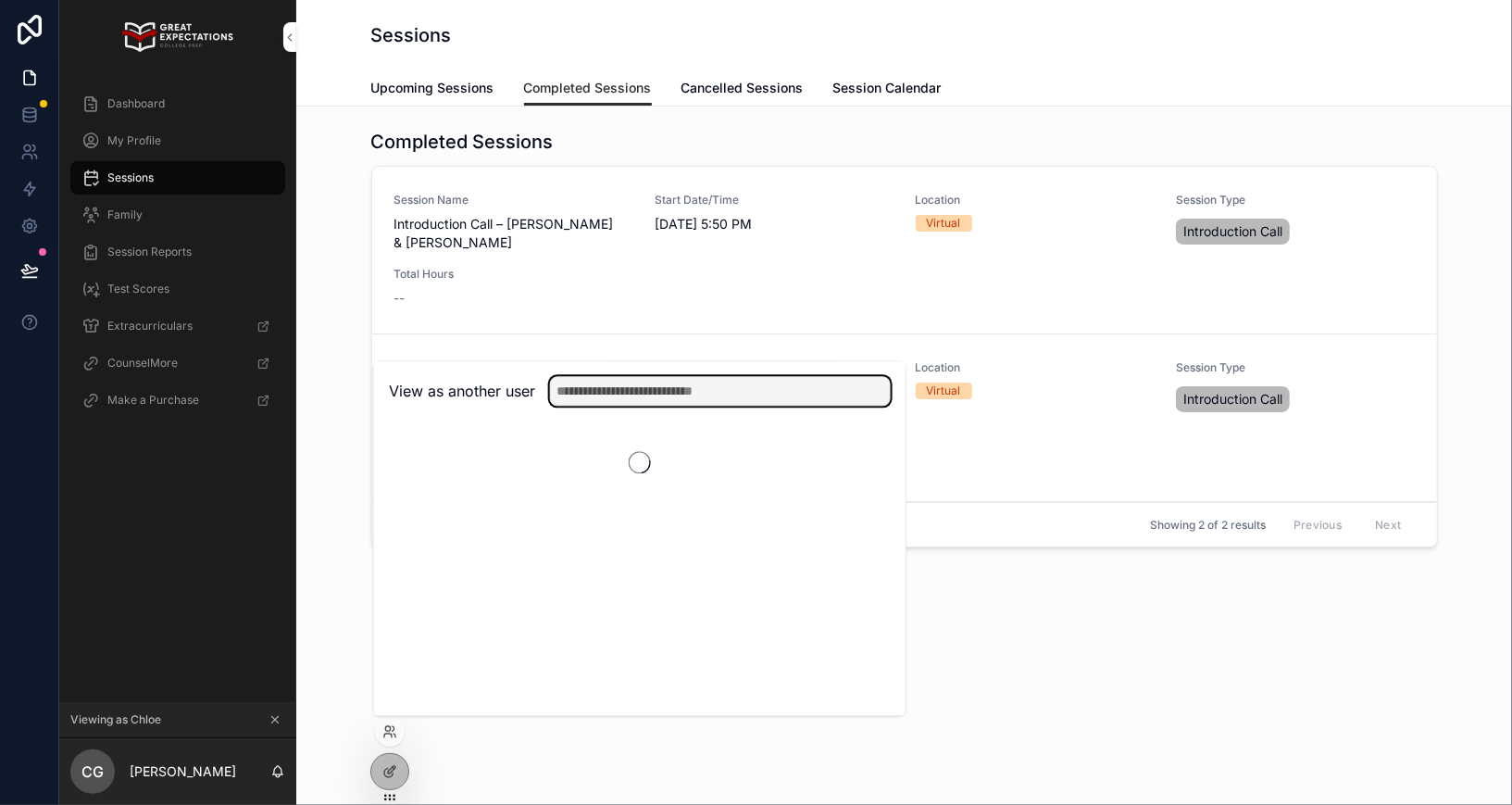
click at [590, 394] on input "text" at bounding box center [720, 390] width 340 height 29
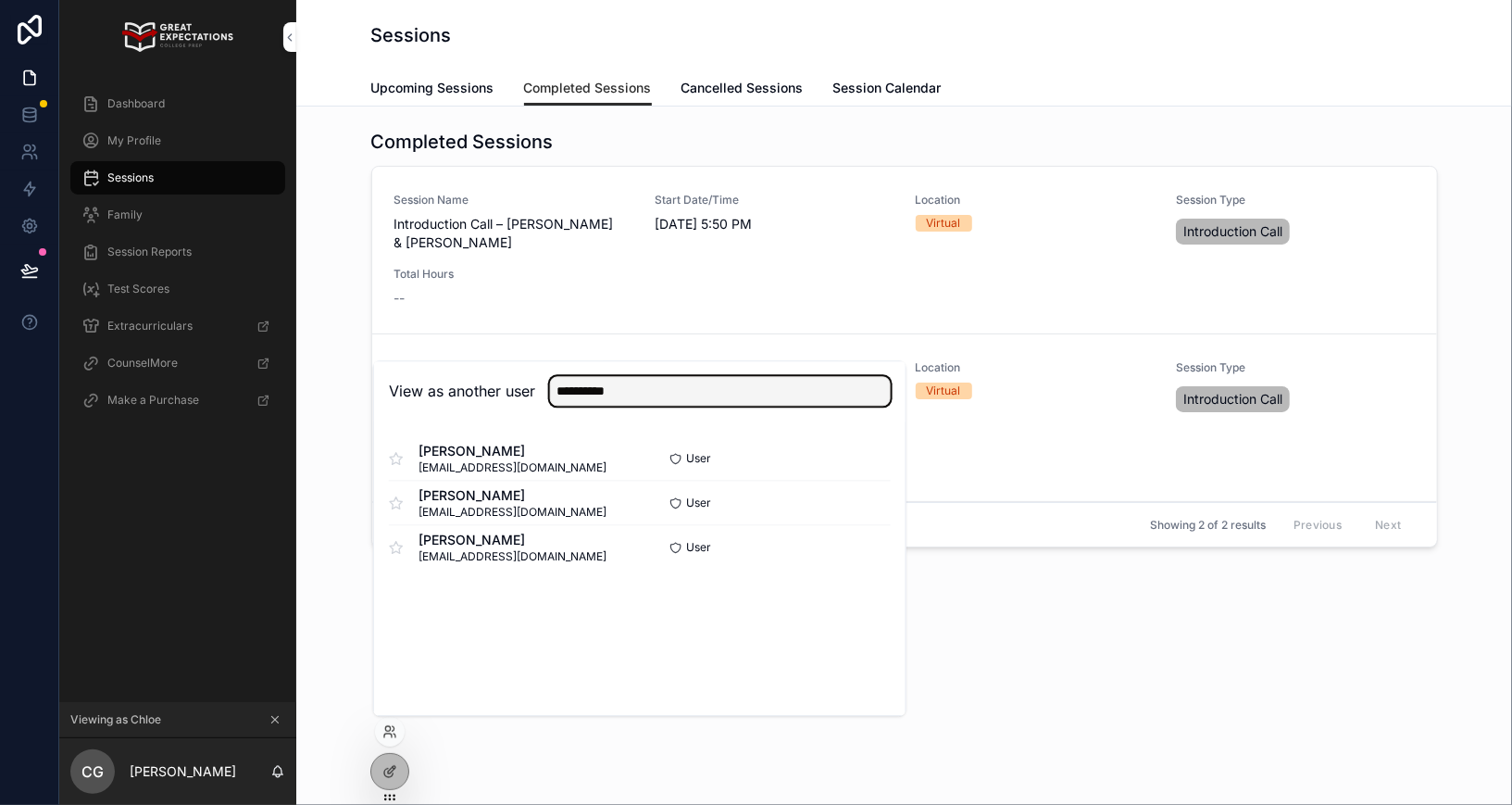
type input "**********"
click at [0, 0] on button "Select" at bounding box center [0, 0] width 0 height 0
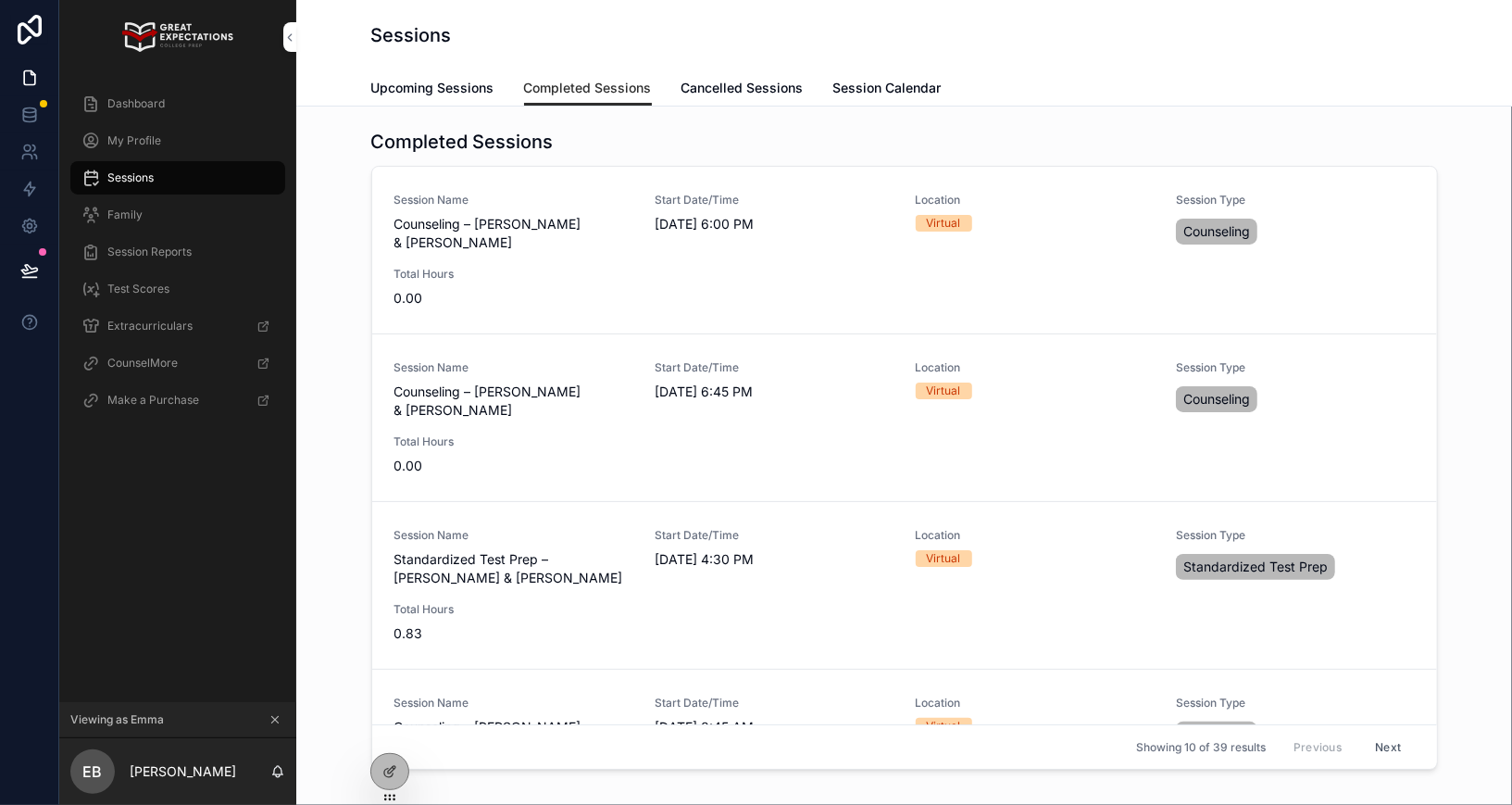
click at [160, 97] on span "Dashboard" at bounding box center [136, 103] width 58 height 15
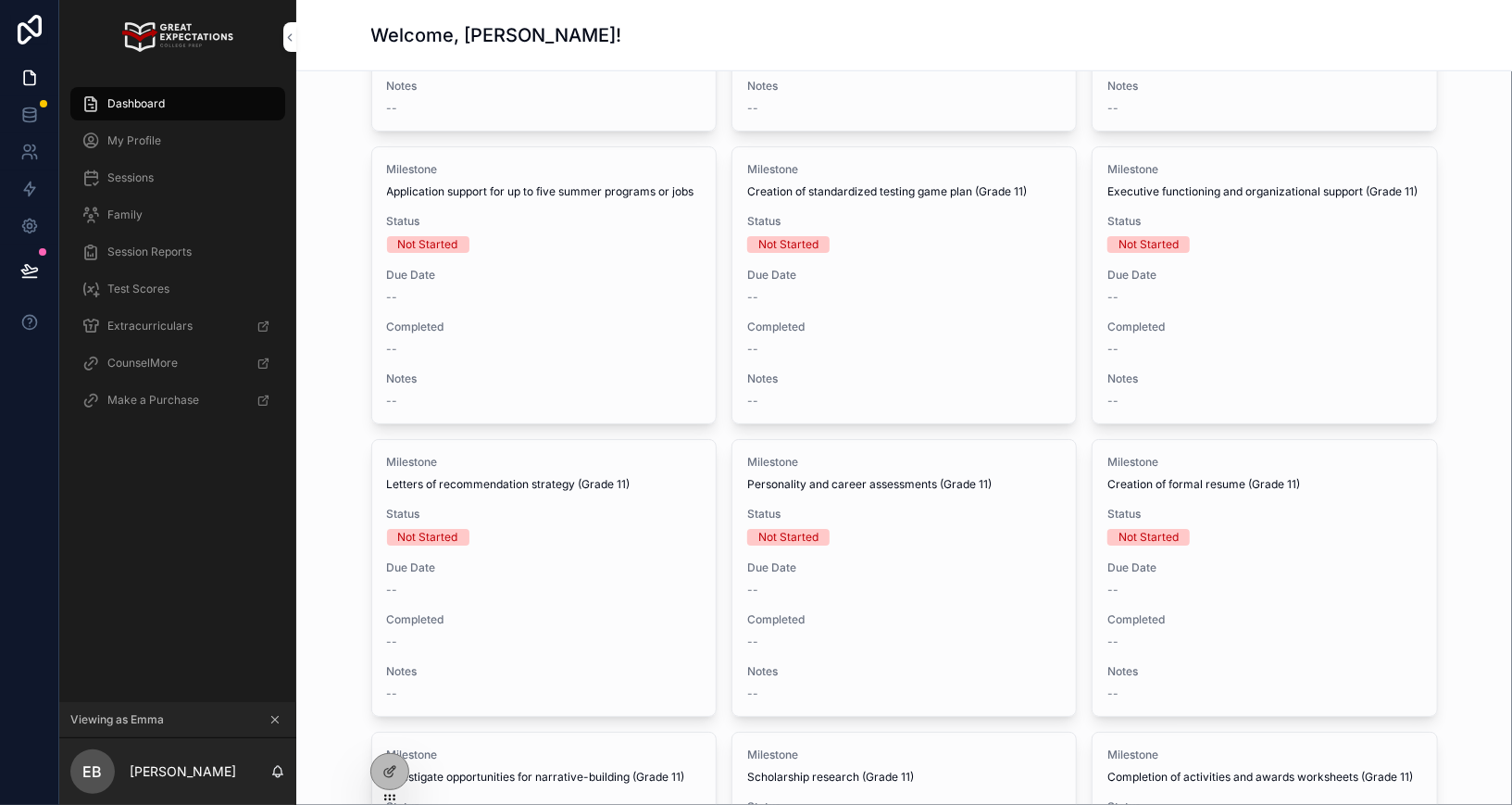
scroll to position [220, 0]
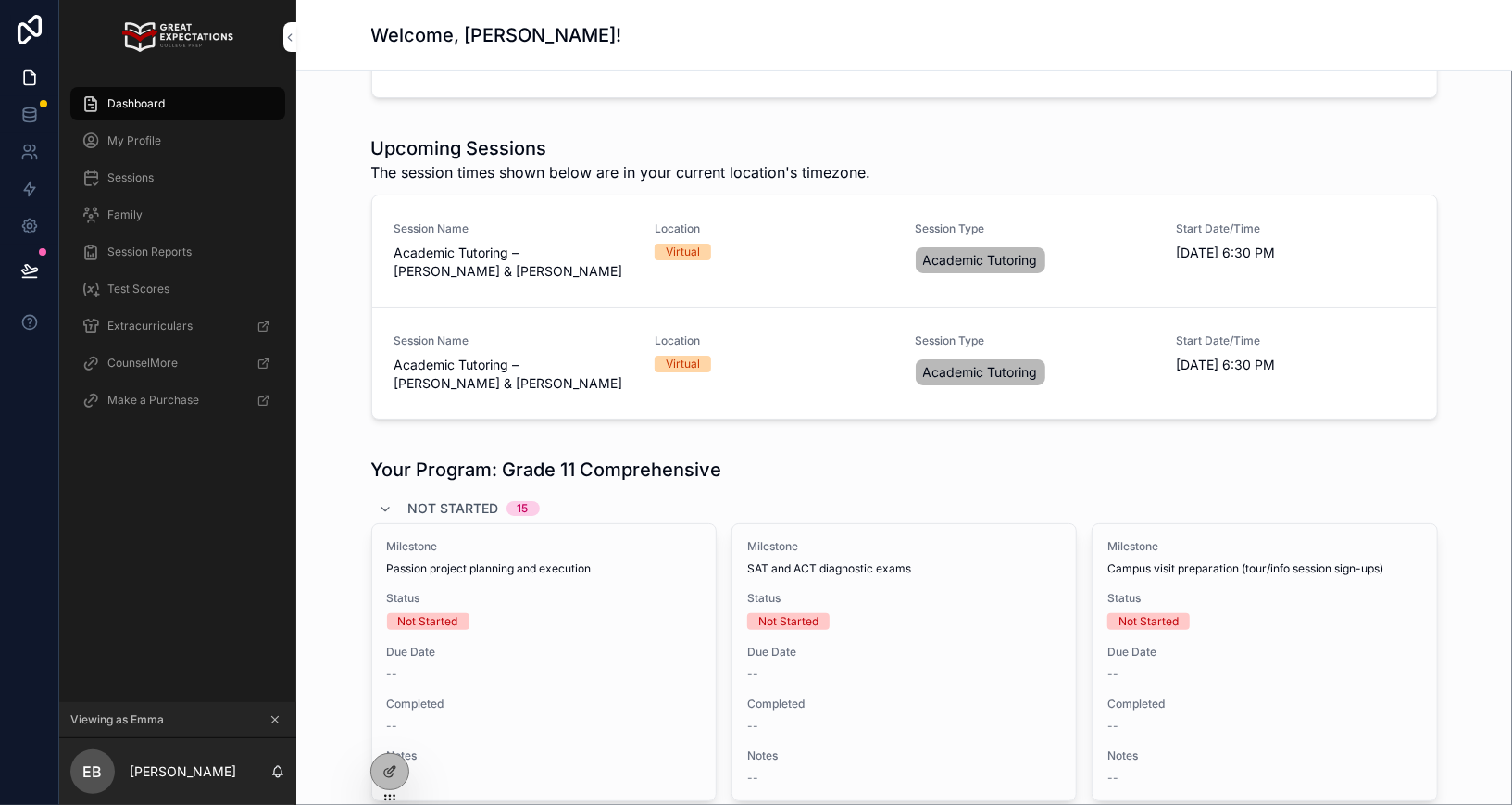
click at [143, 144] on span "My Profile" at bounding box center [134, 140] width 54 height 15
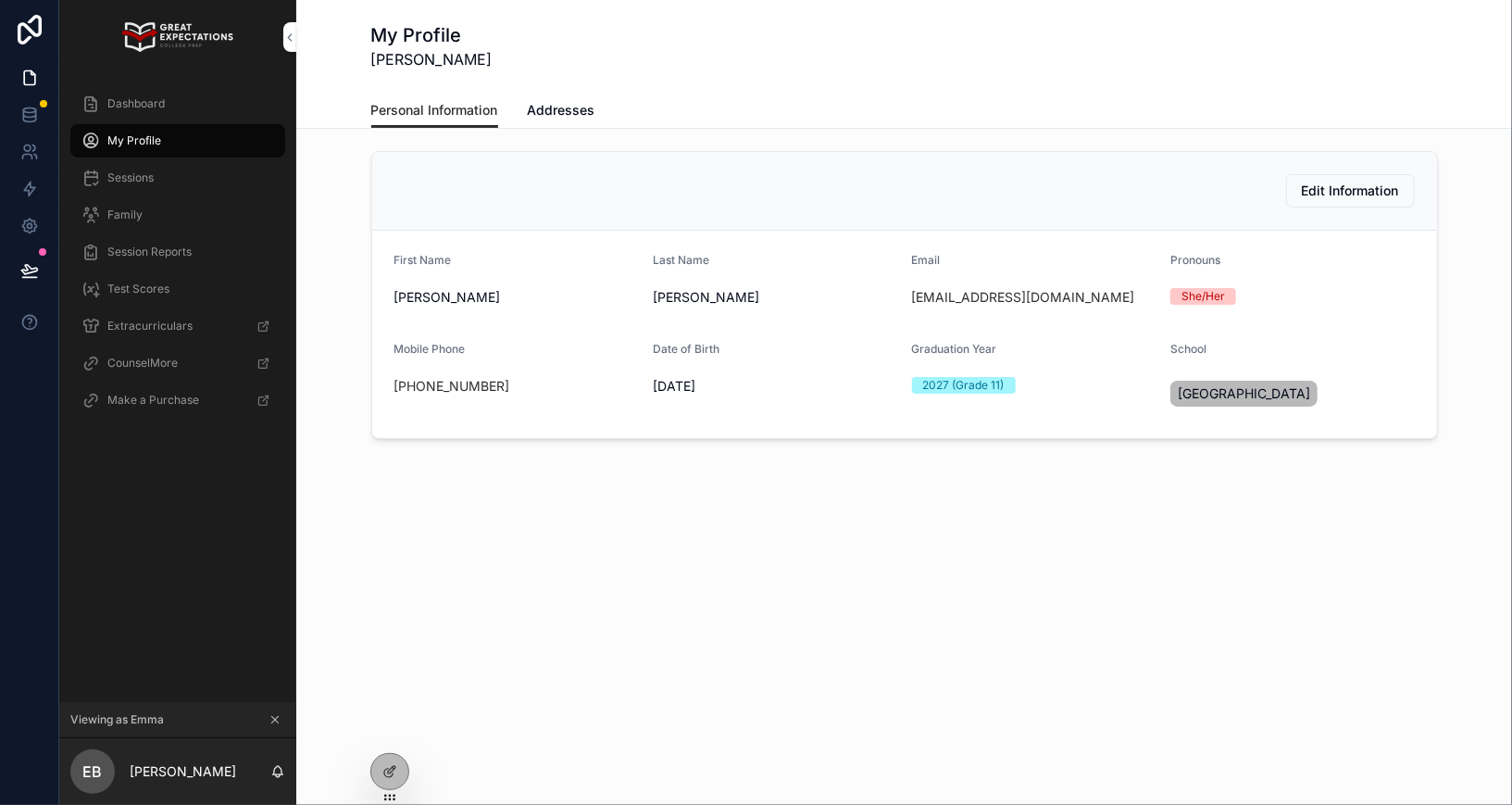
click at [130, 187] on div "Sessions" at bounding box center [177, 177] width 192 height 29
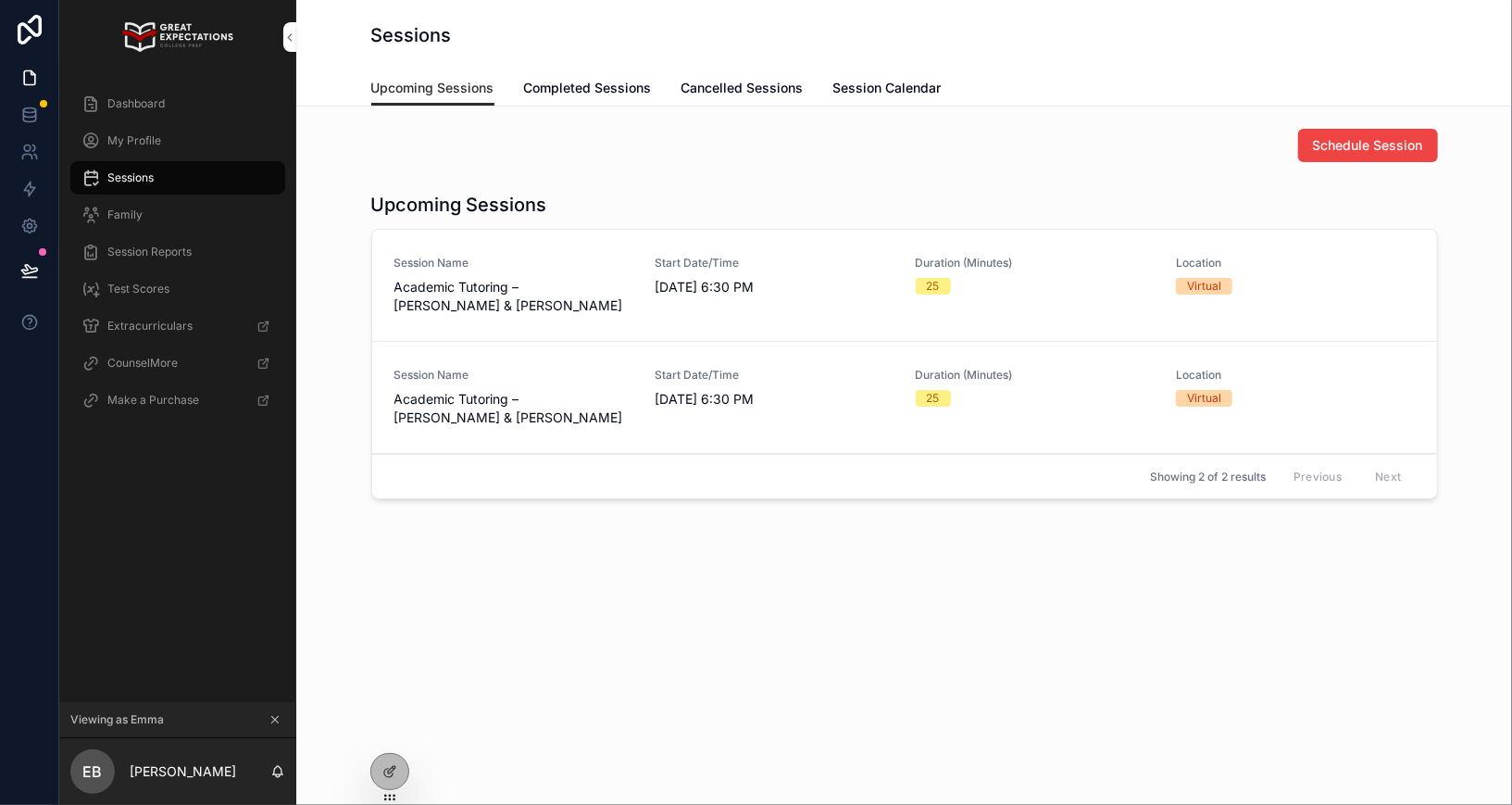
click at [173, 91] on div "Dashboard" at bounding box center [177, 104] width 192 height 29
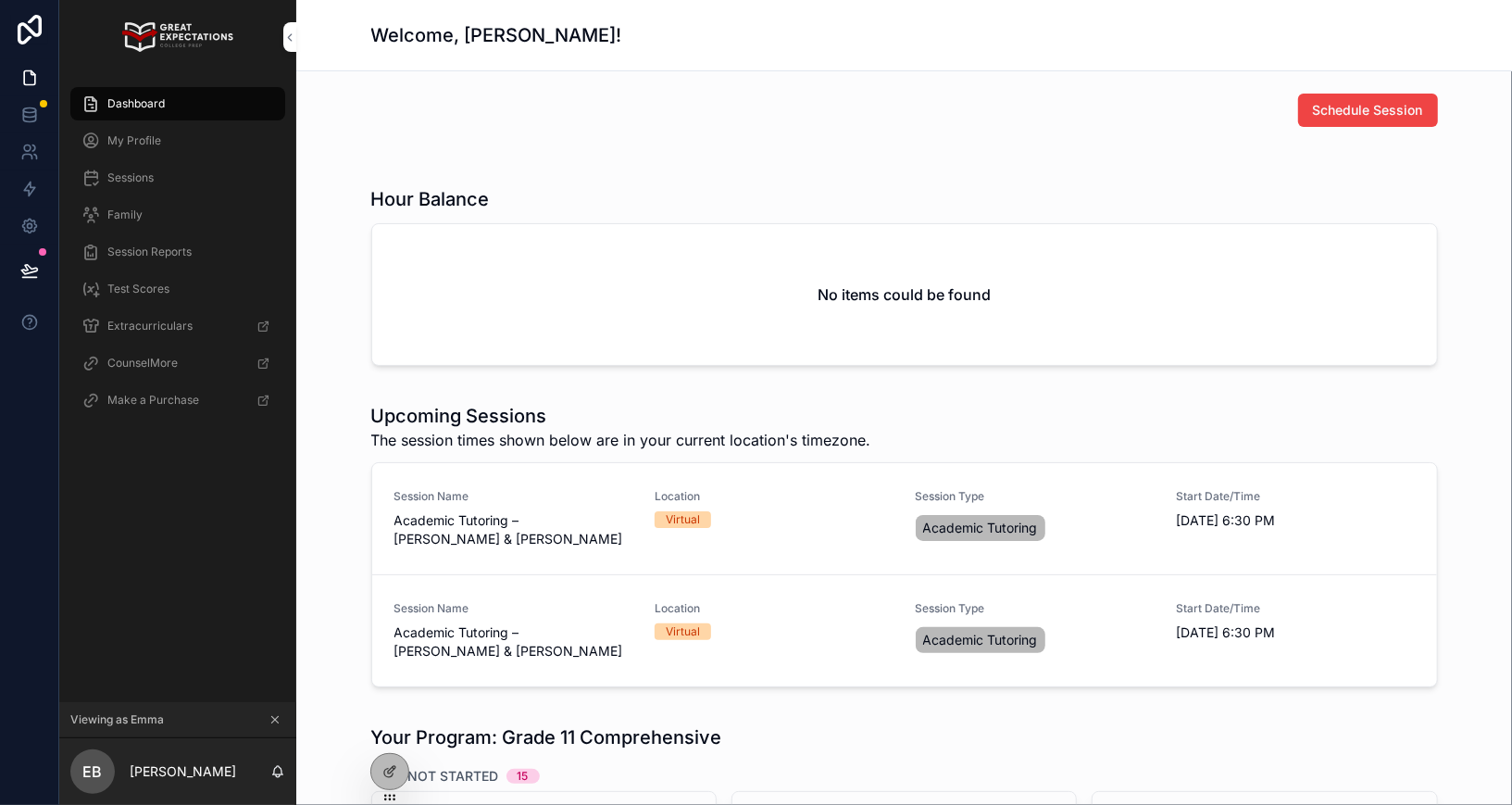
click at [173, 91] on div "Dashboard" at bounding box center [177, 104] width 192 height 29
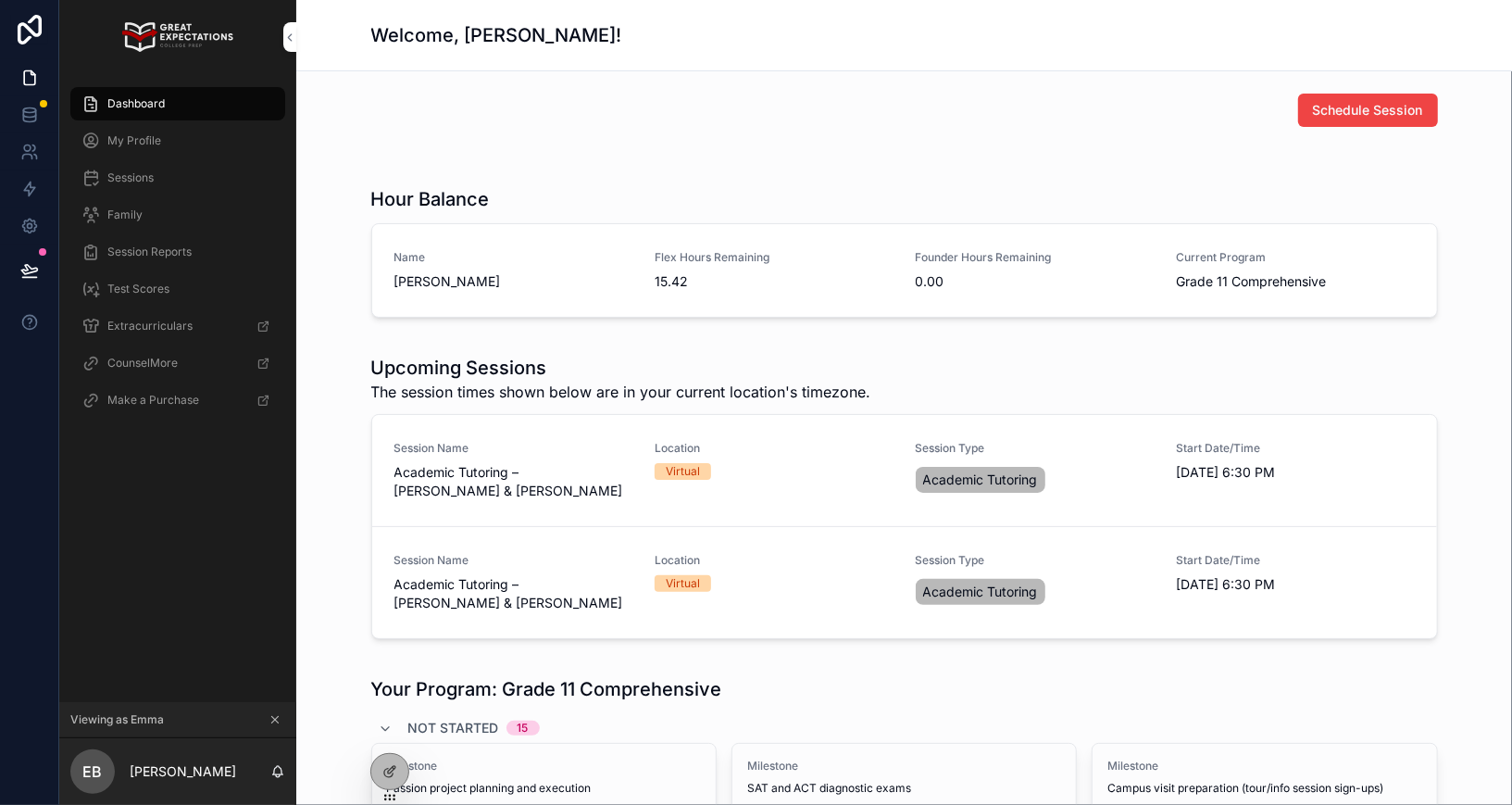
click at [278, 709] on button "scrollable content" at bounding box center [275, 719] width 21 height 21
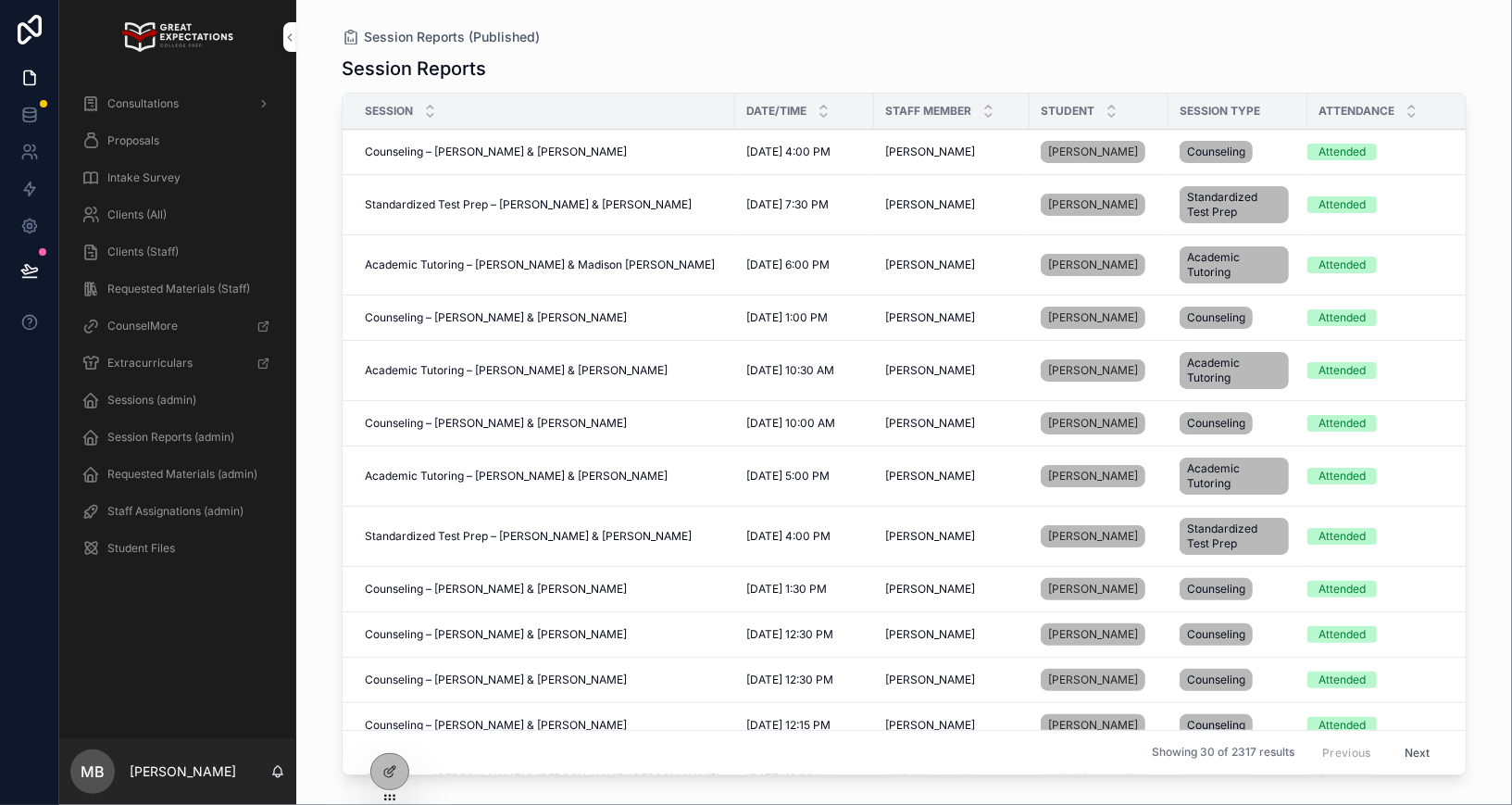
click at [0, 0] on icon at bounding box center [0, 0] width 0 height 0
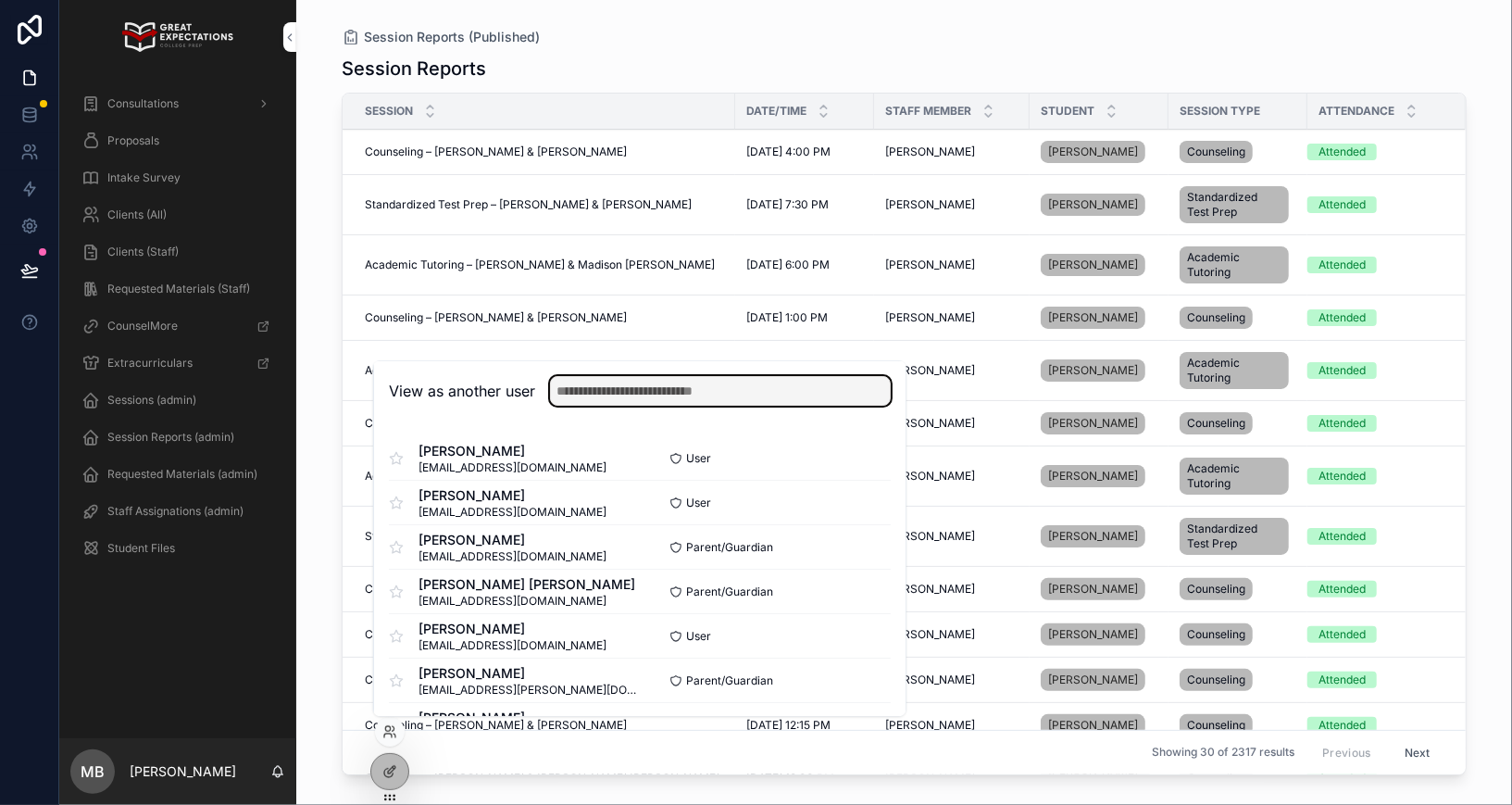
click at [657, 391] on input "text" at bounding box center [720, 390] width 340 height 29
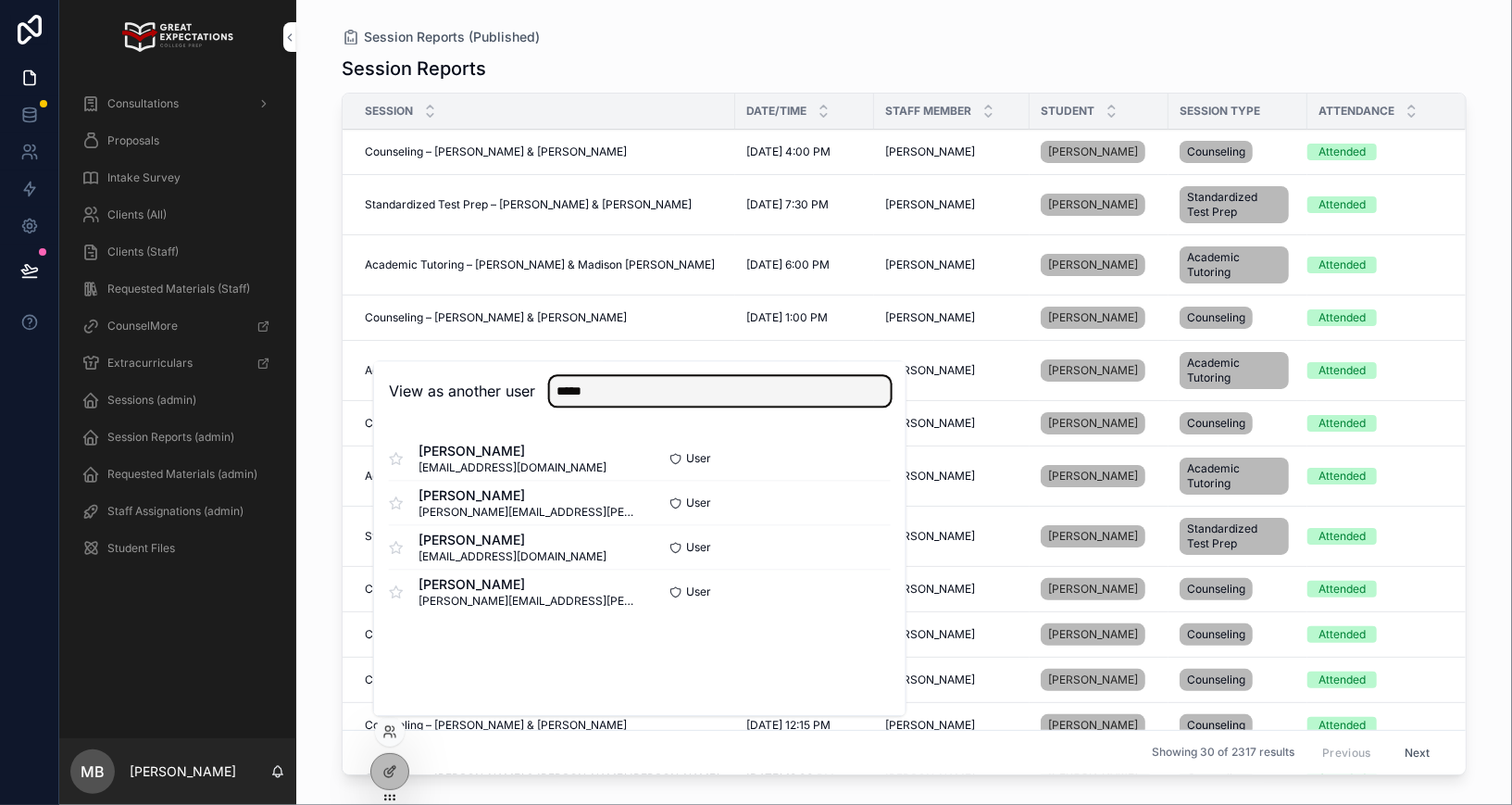
type input "*****"
click at [0, 0] on button "Select" at bounding box center [0, 0] width 0 height 0
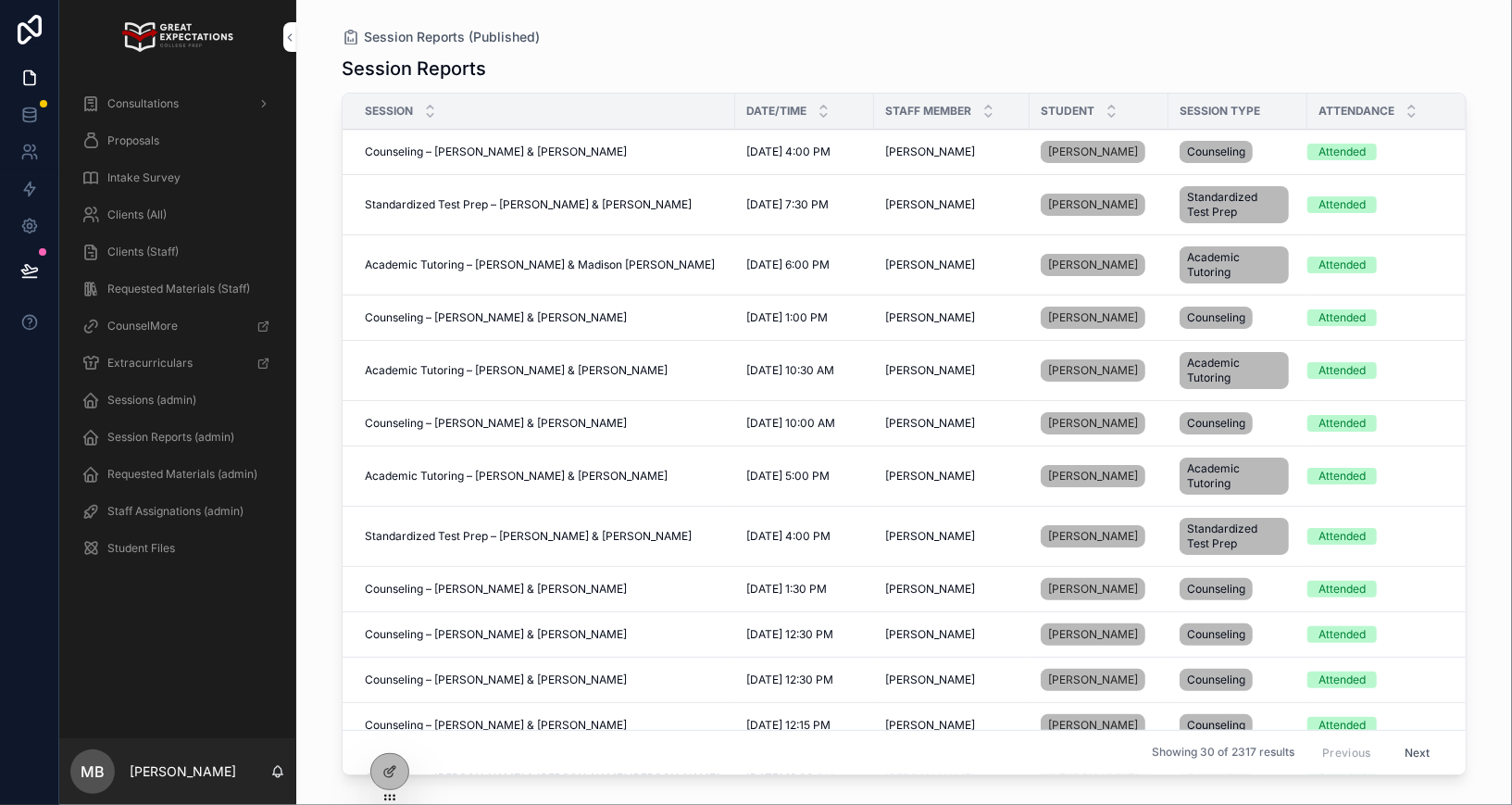
click at [0, 0] on icon at bounding box center [0, 0] width 0 height 0
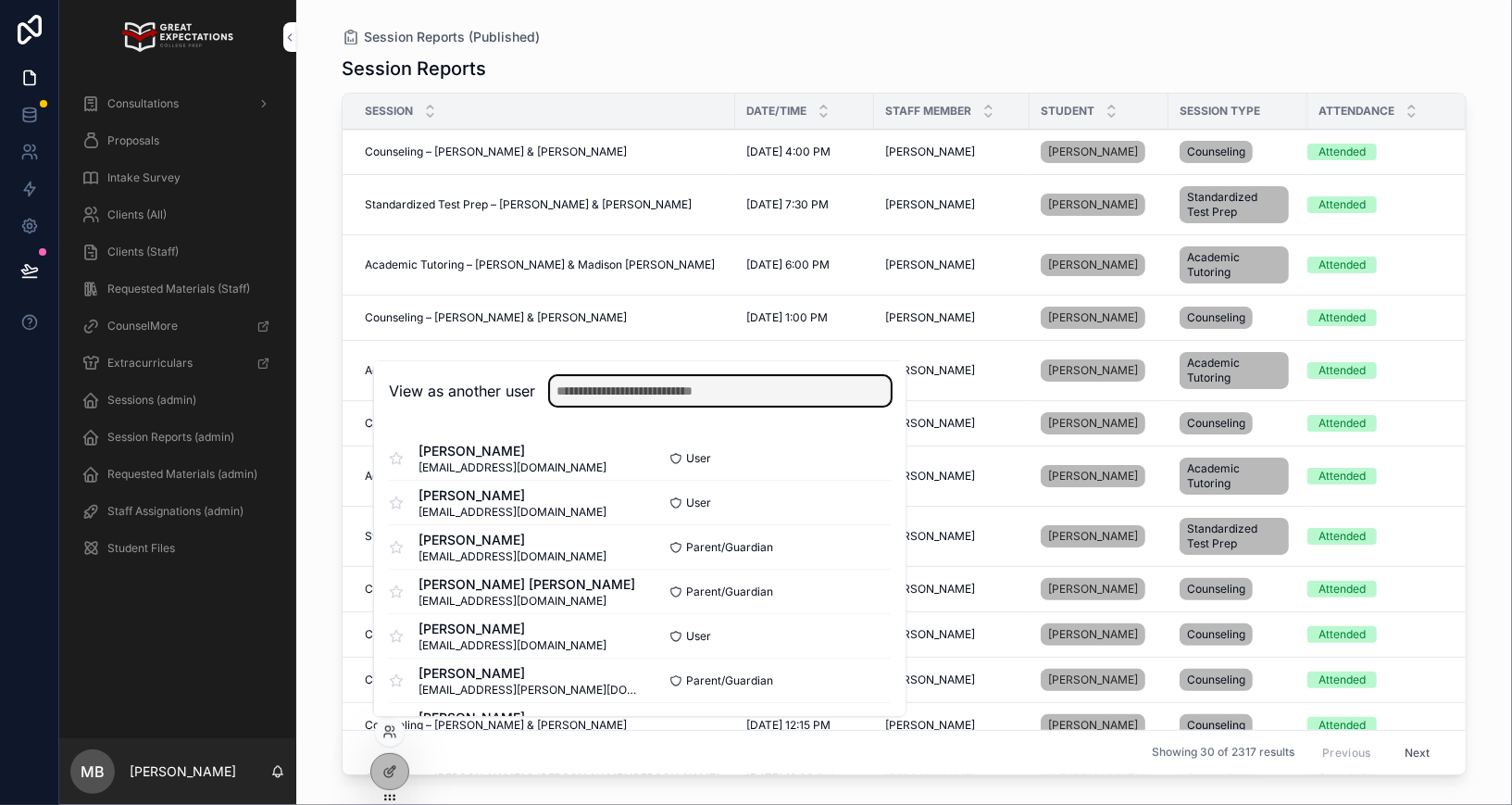
click at [625, 397] on input "text" at bounding box center [720, 390] width 340 height 29
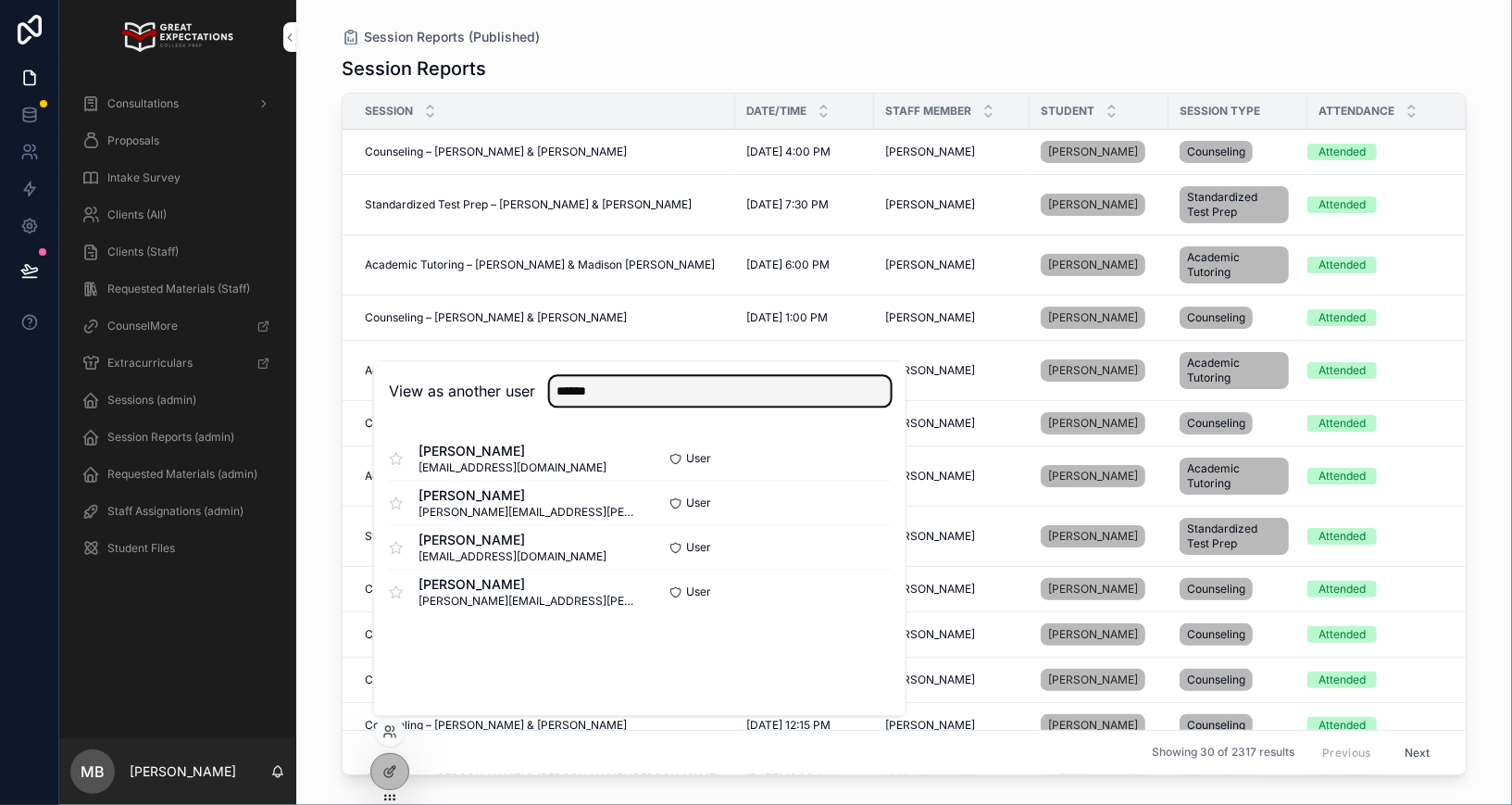
type input "*****"
click at [0, 0] on button "Select" at bounding box center [0, 0] width 0 height 0
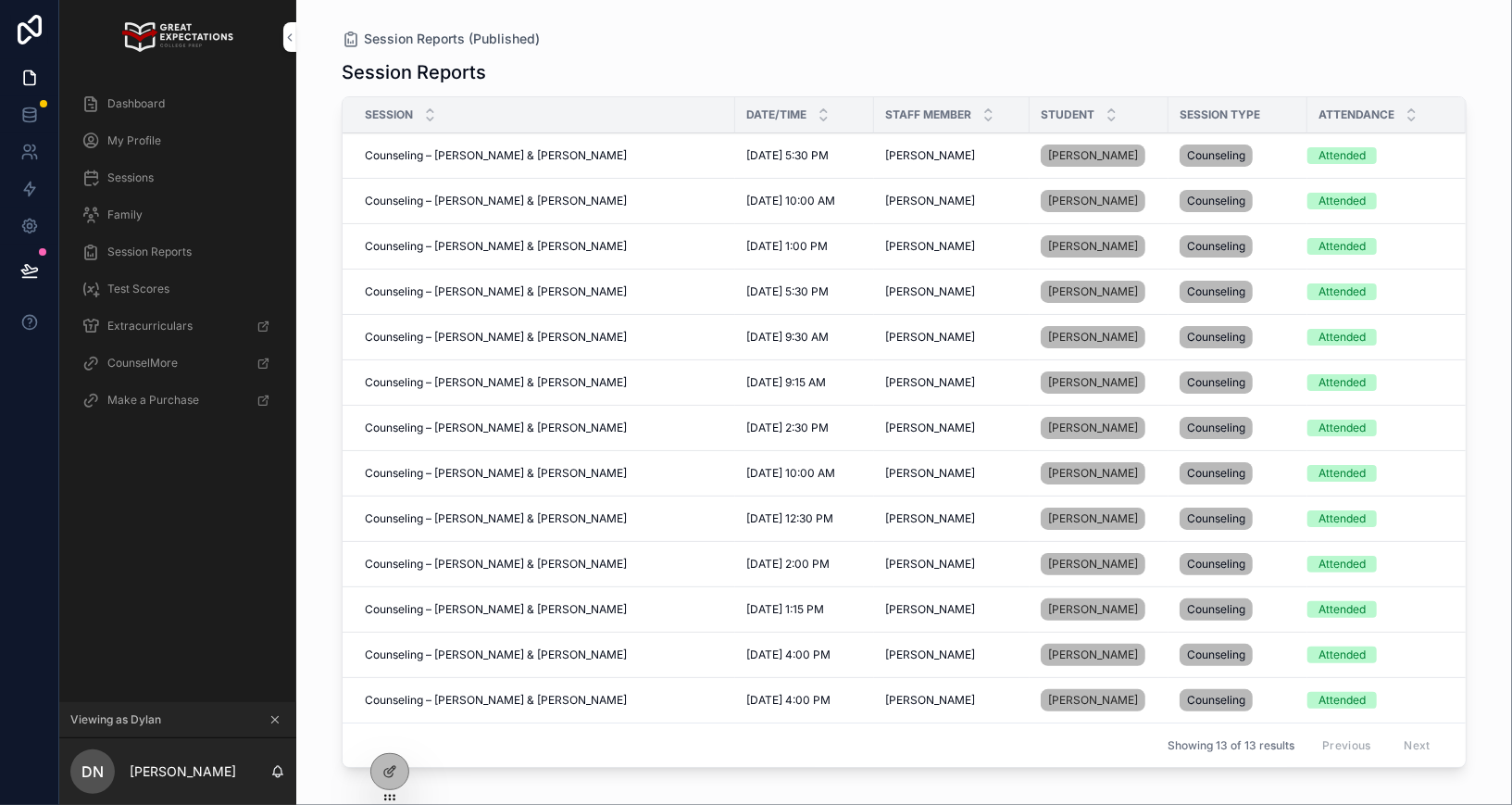
click at [173, 99] on div "Dashboard" at bounding box center [177, 104] width 192 height 29
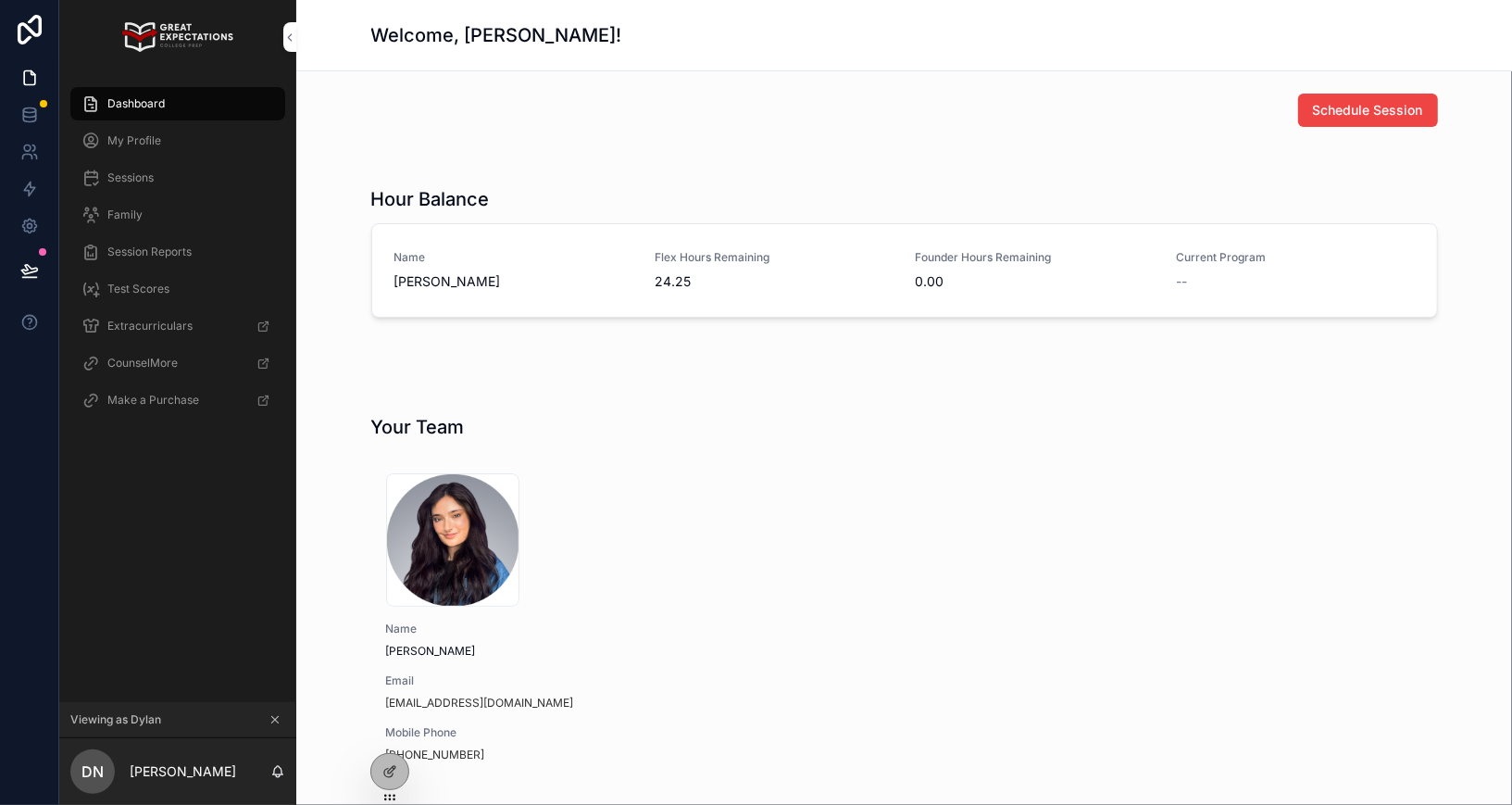
click at [0, 0] on icon at bounding box center [0, 0] width 0 height 0
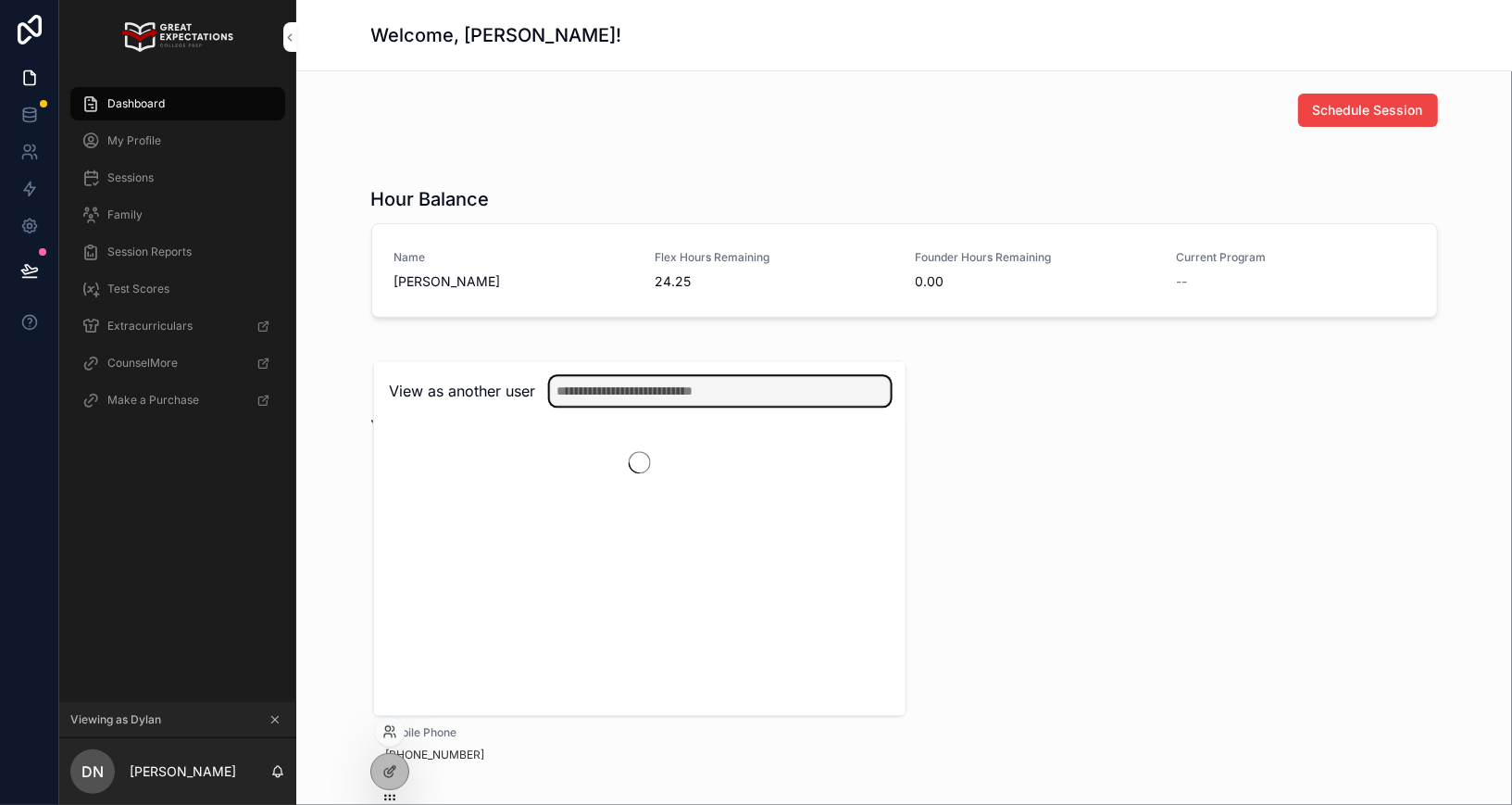
click at [669, 394] on input "text" at bounding box center [720, 390] width 340 height 29
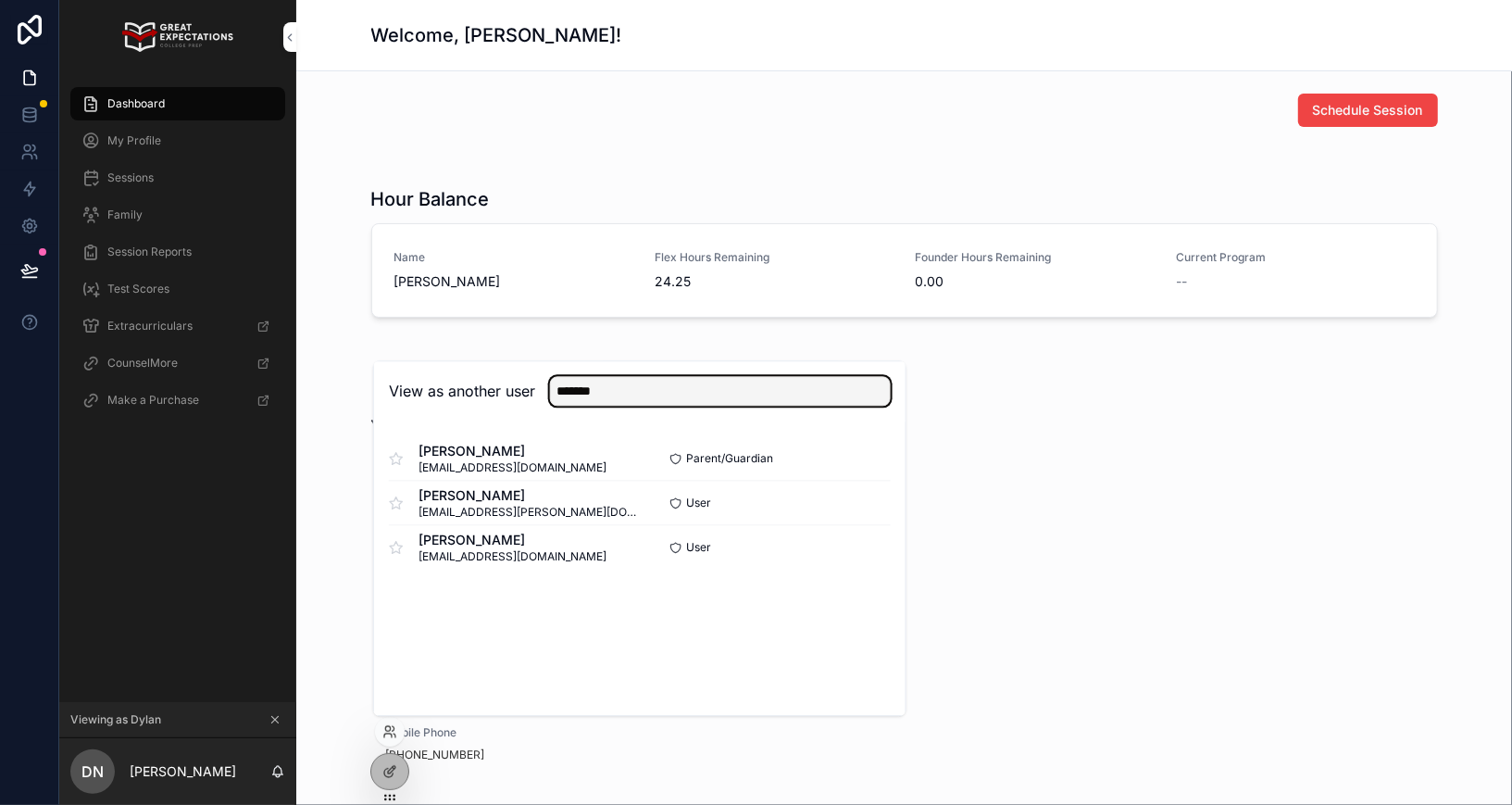
type input "*******"
click at [0, 0] on button "Select" at bounding box center [0, 0] width 0 height 0
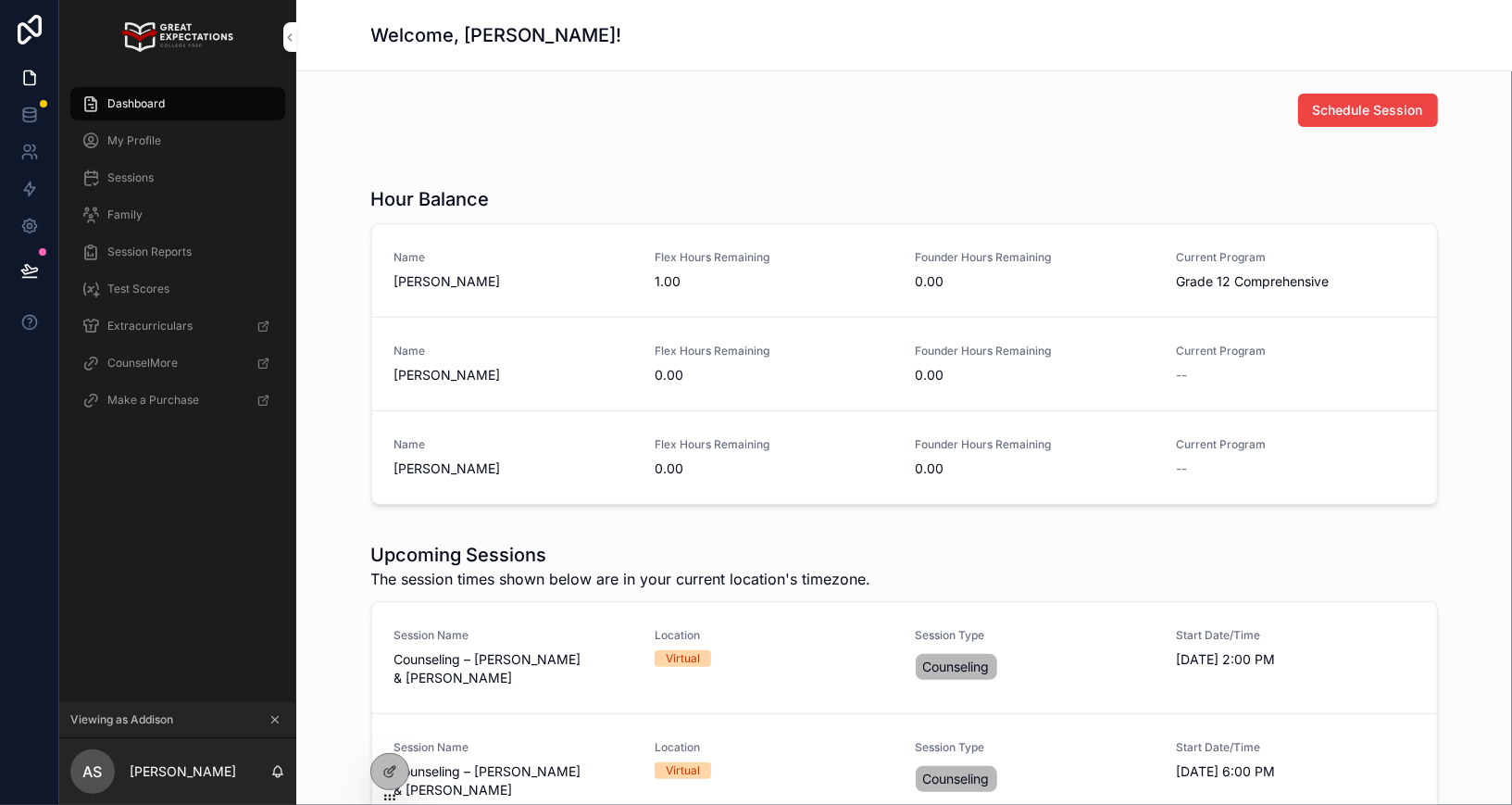
click at [274, 722] on icon "scrollable content" at bounding box center [275, 719] width 13 height 13
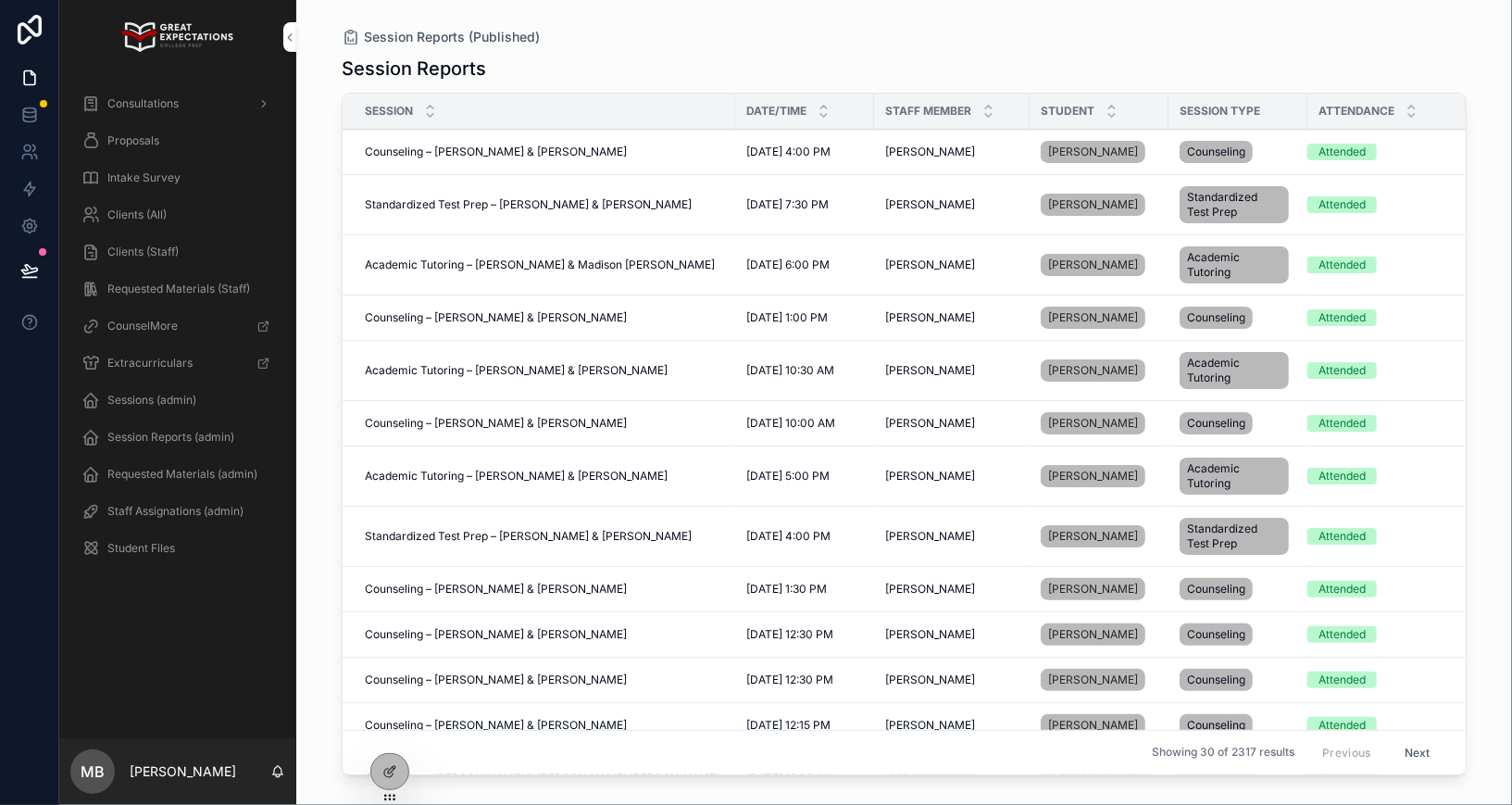
click at [0, 0] on icon at bounding box center [0, 0] width 0 height 0
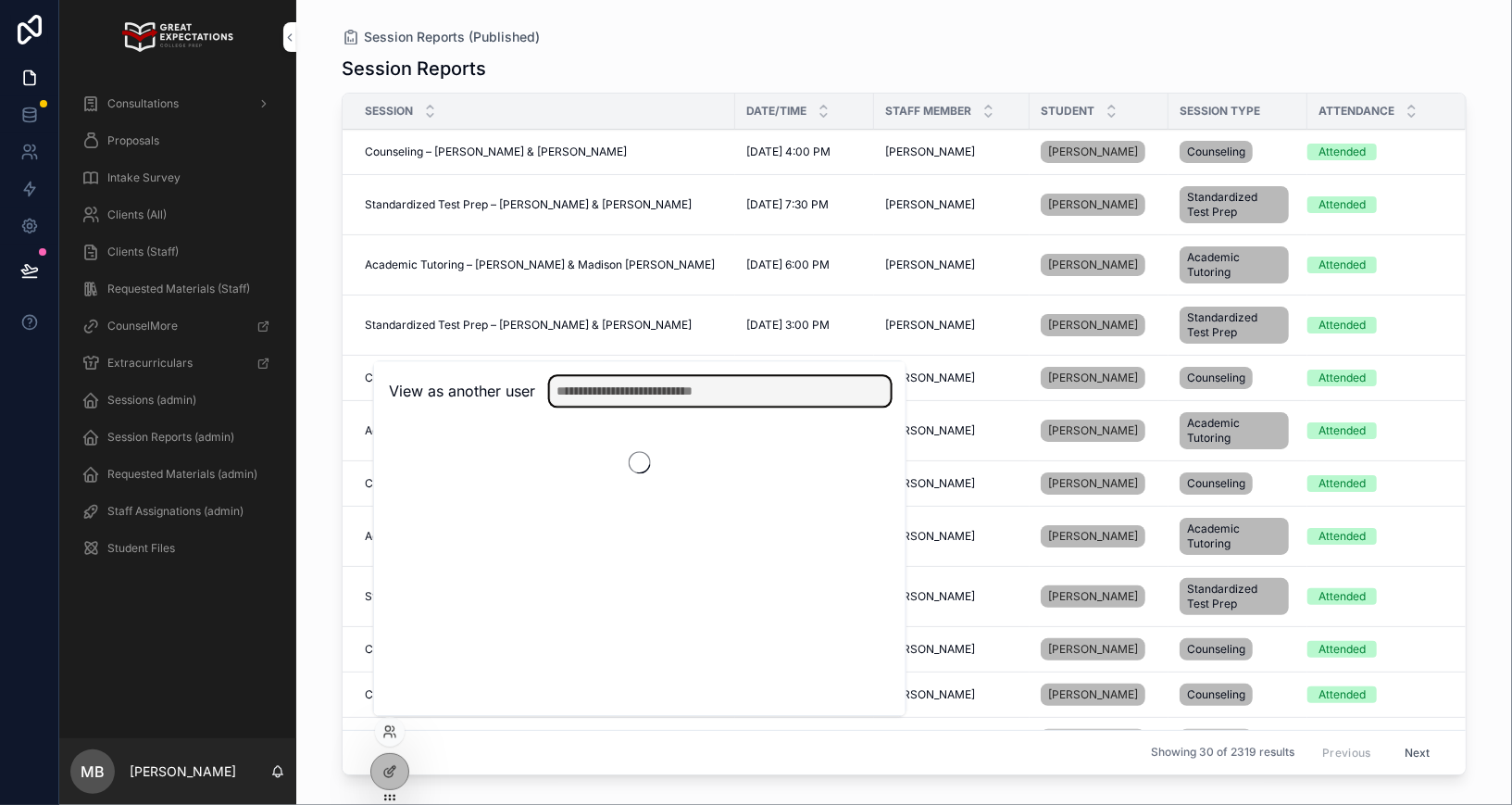
click at [620, 398] on input "text" at bounding box center [720, 390] width 340 height 29
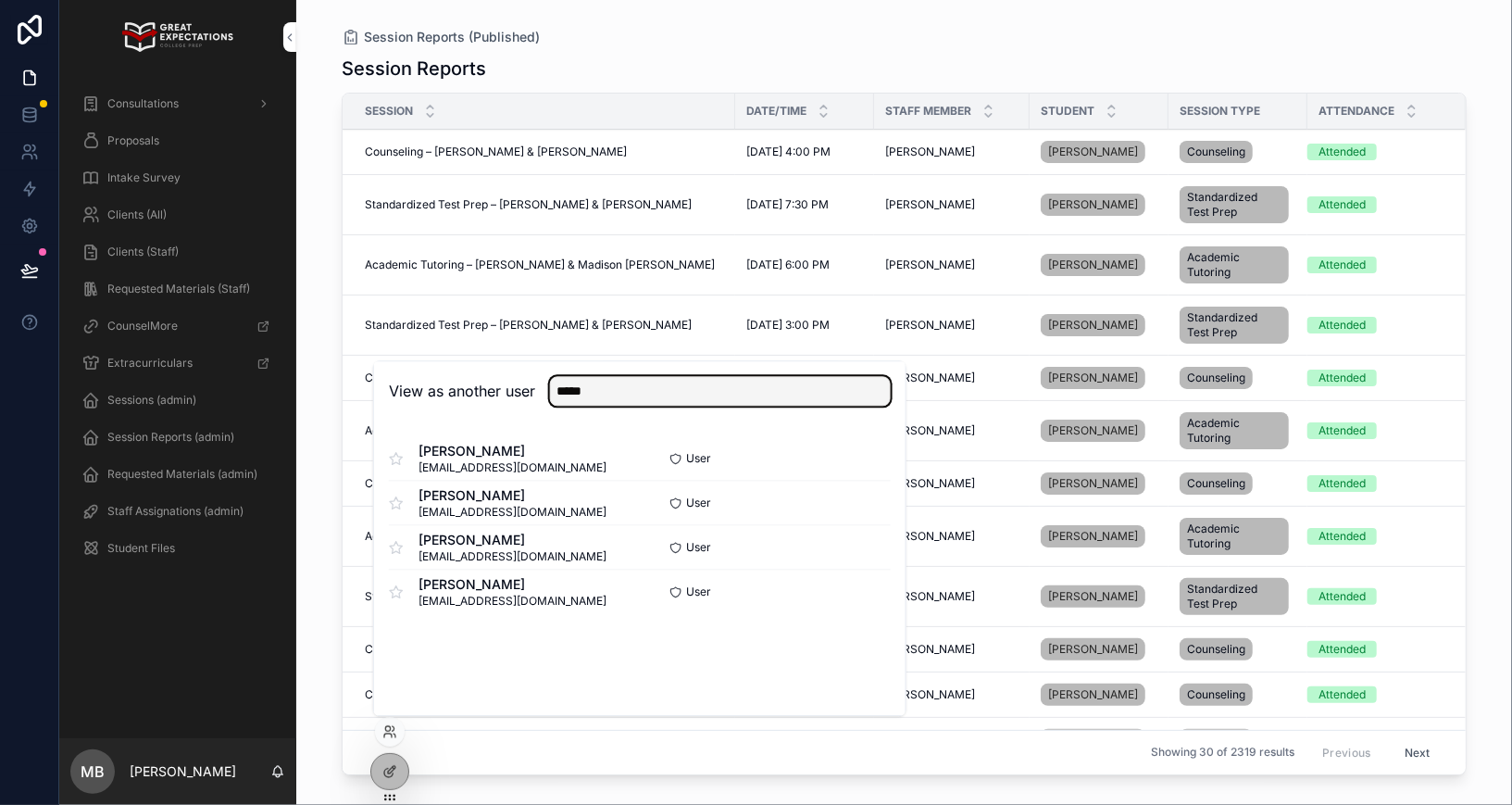
type input "*****"
click at [0, 0] on button "Select" at bounding box center [0, 0] width 0 height 0
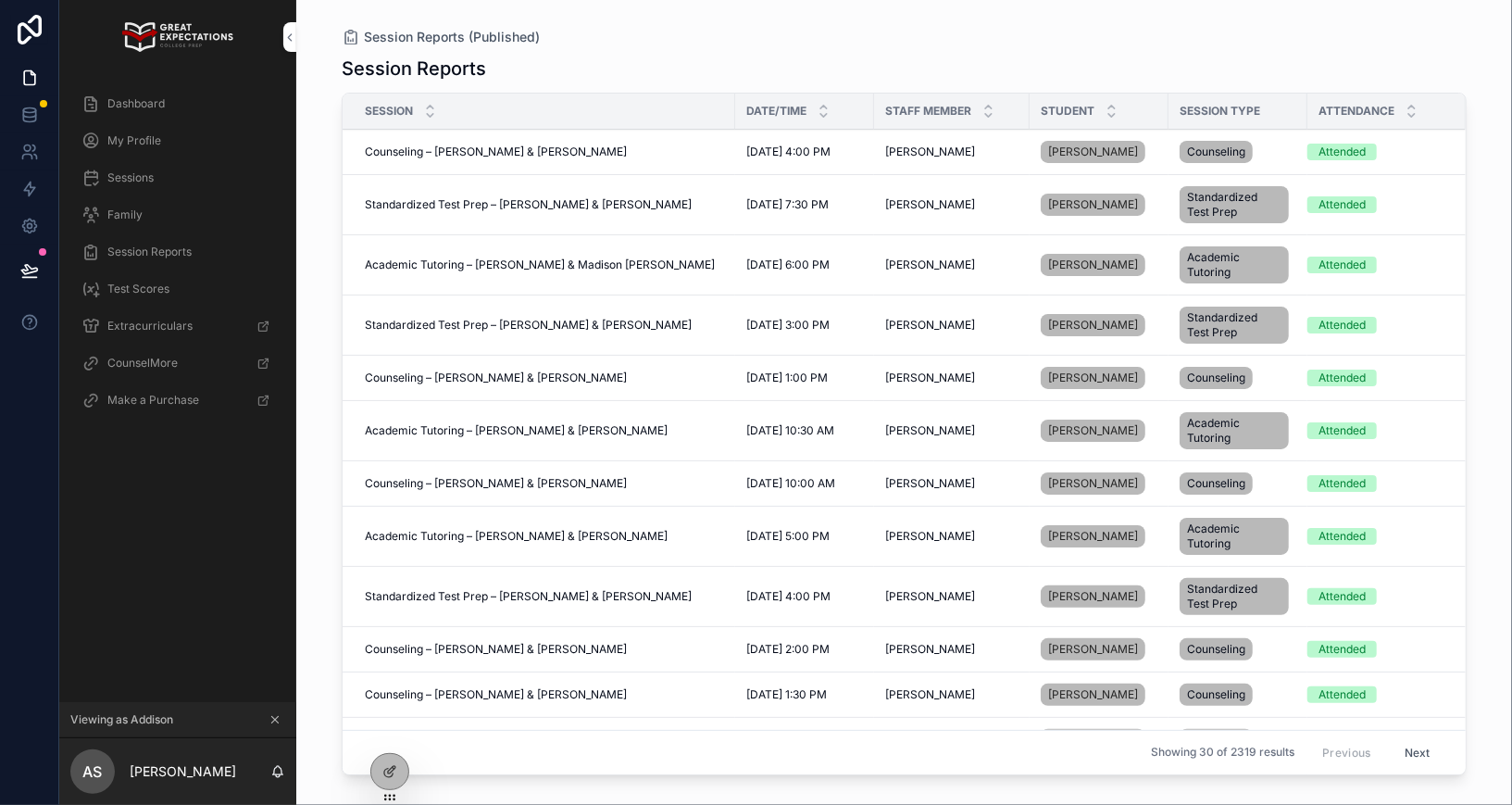
click at [143, 104] on span "Dashboard" at bounding box center [136, 103] width 58 height 15
